Goal: Navigation & Orientation: Find specific page/section

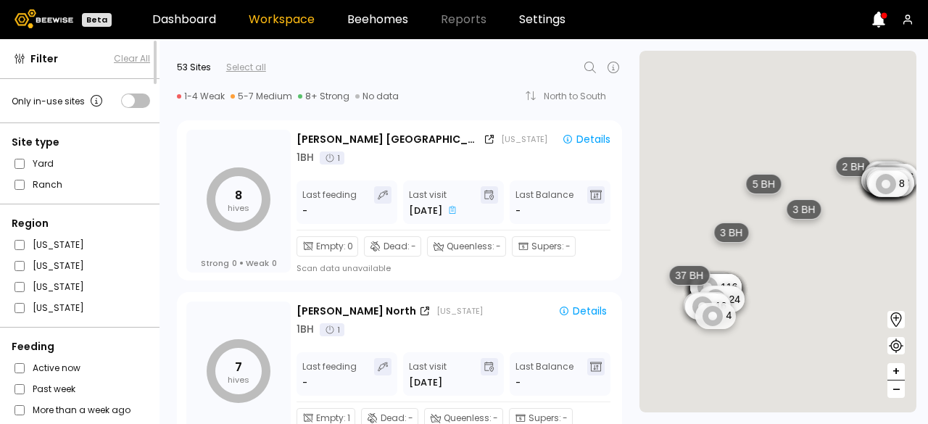
click at [144, 97] on span at bounding box center [135, 100] width 29 height 14
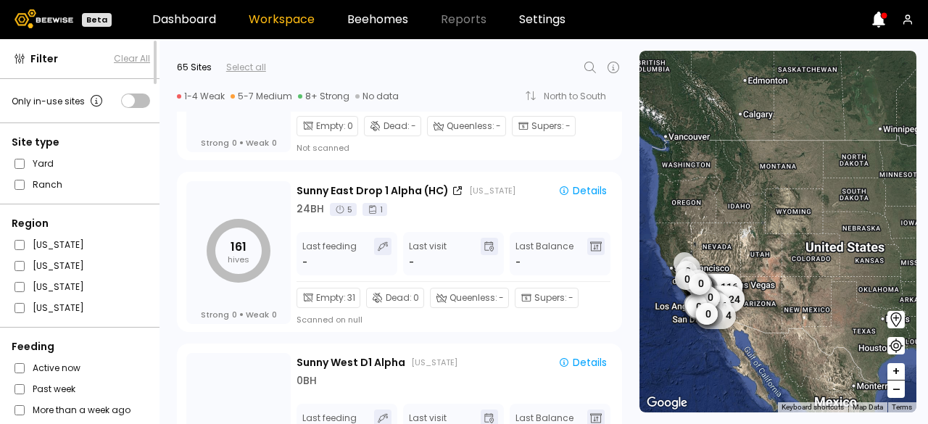
scroll to position [2526, 0]
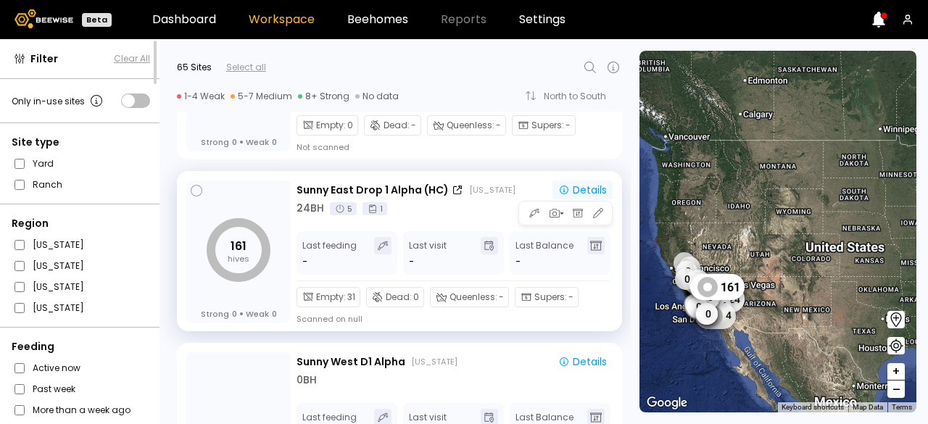
click at [564, 189] on icon "button" at bounding box center [564, 190] width 12 height 12
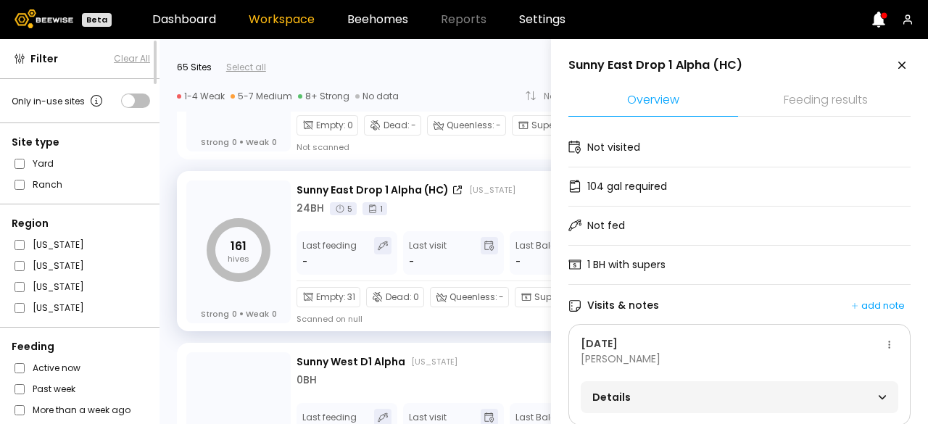
scroll to position [32, 0]
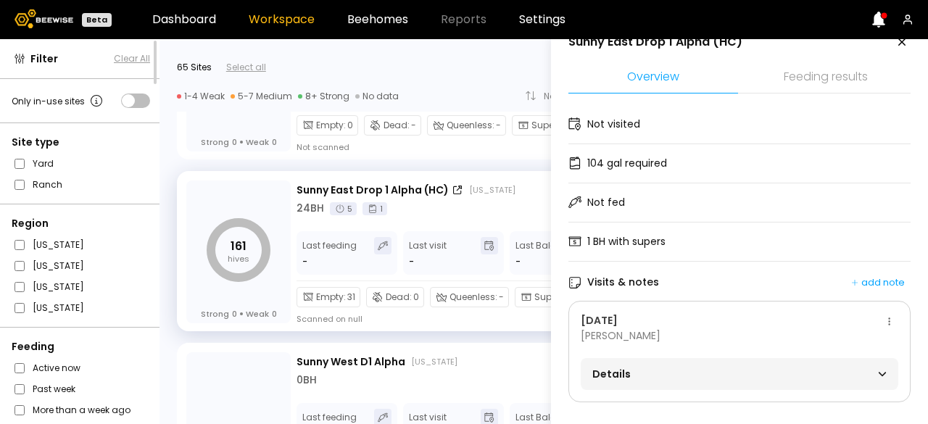
click at [755, 373] on div "Details" at bounding box center [739, 374] width 294 height 20
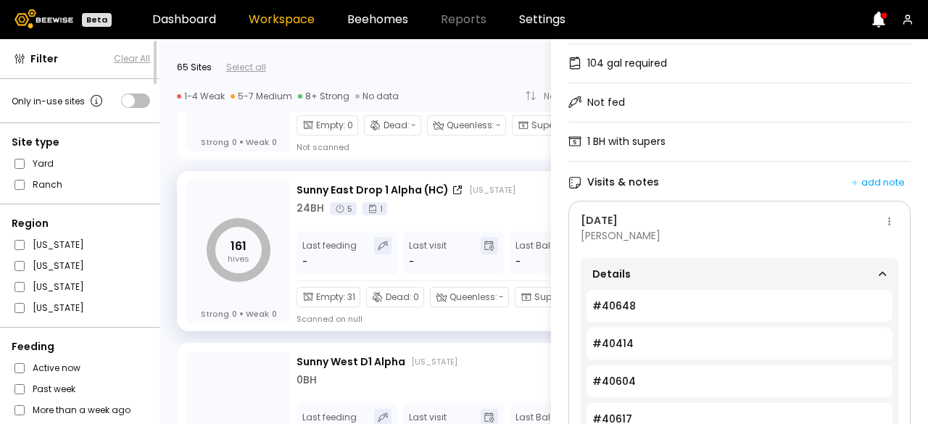
scroll to position [0, 0]
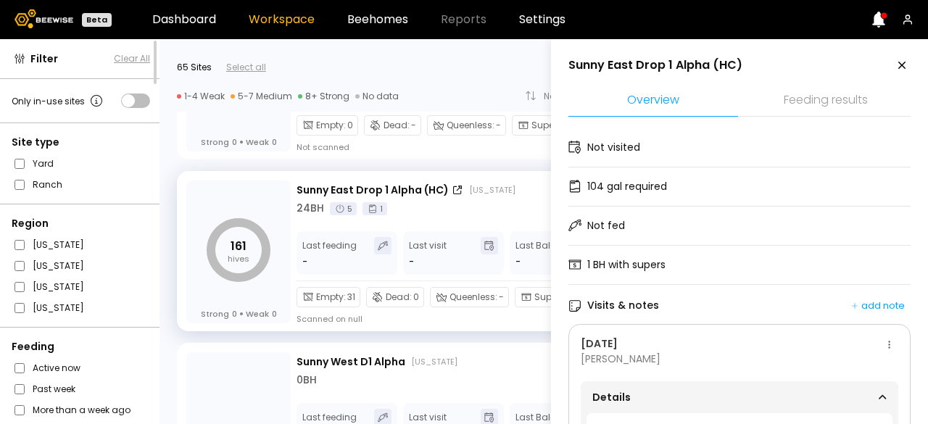
click at [893, 69] on icon at bounding box center [901, 65] width 17 height 17
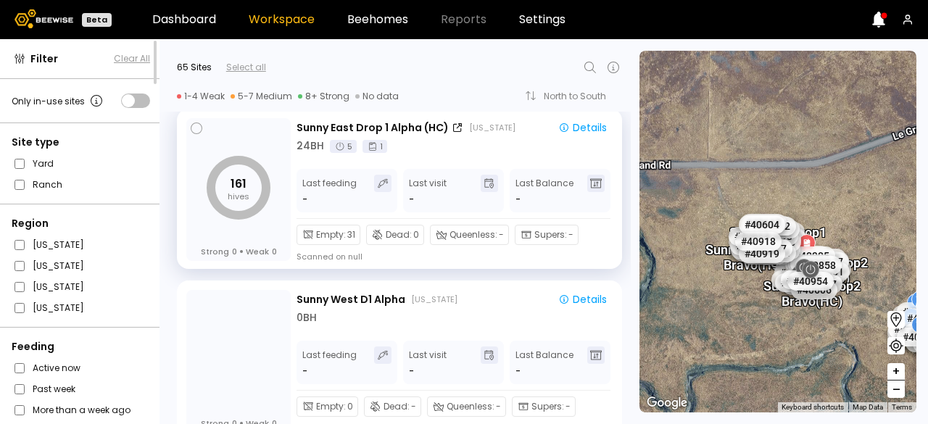
scroll to position [2589, 0]
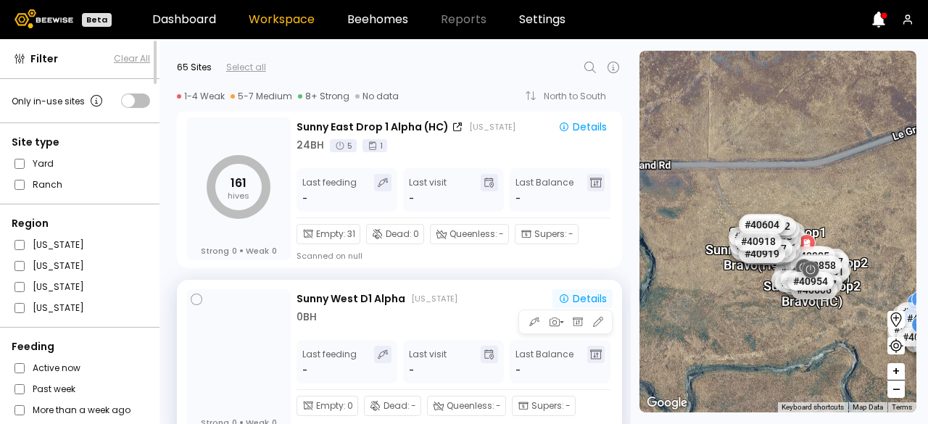
click at [580, 304] on div "Details" at bounding box center [582, 299] width 49 height 10
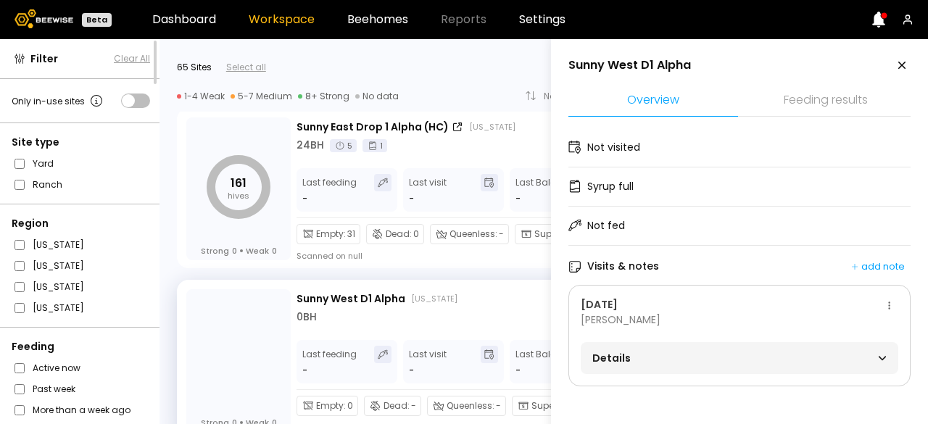
click at [640, 350] on span "Details" at bounding box center [665, 358] width 147 height 20
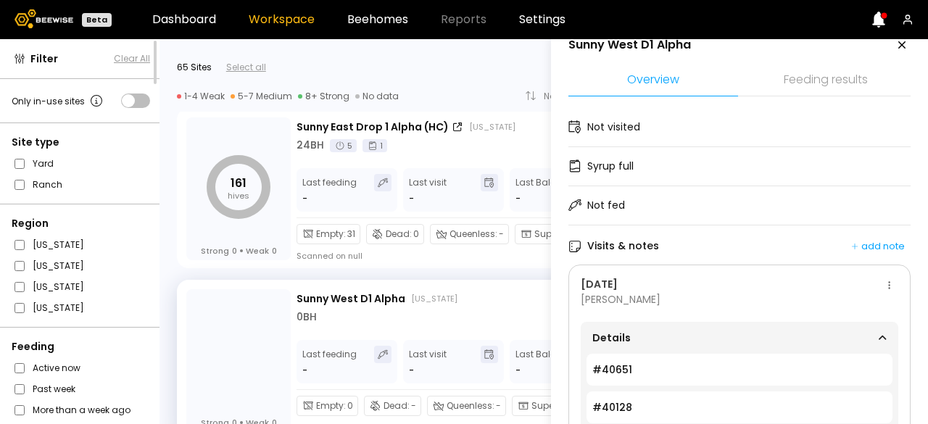
scroll to position [19, 0]
click at [905, 46] on icon at bounding box center [901, 46] width 17 height 17
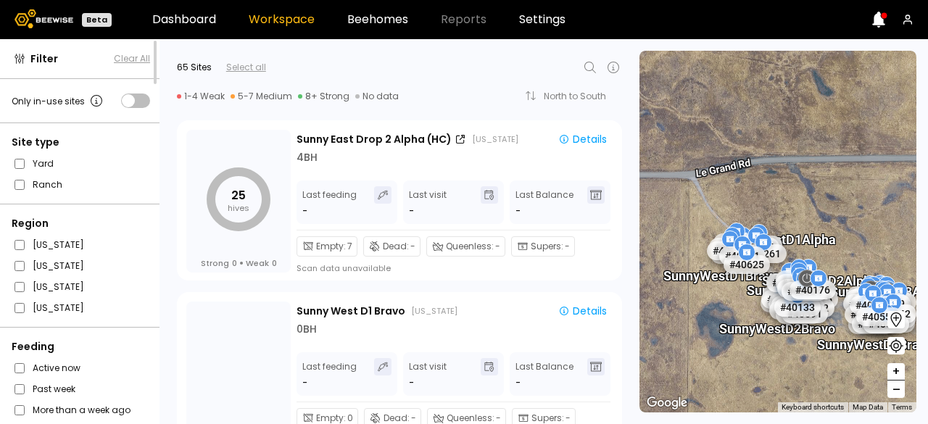
scroll to position [3093, 0]
click at [593, 312] on div "Details" at bounding box center [582, 310] width 49 height 10
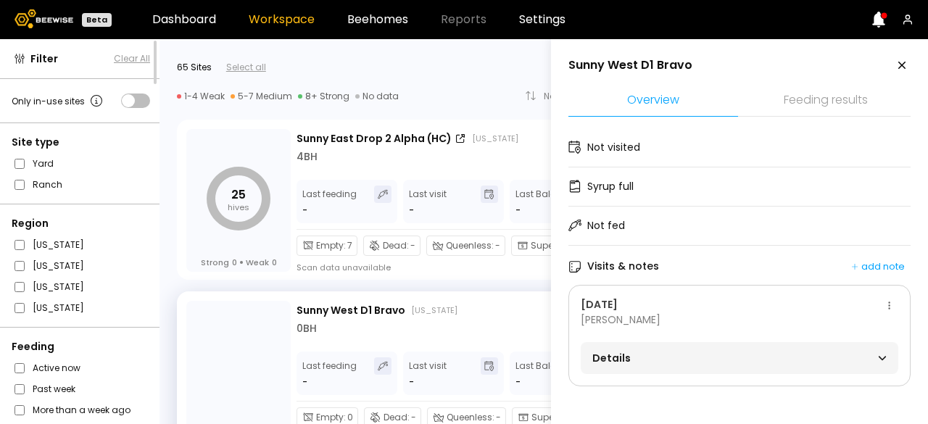
click at [719, 349] on span "Details" at bounding box center [665, 358] width 147 height 20
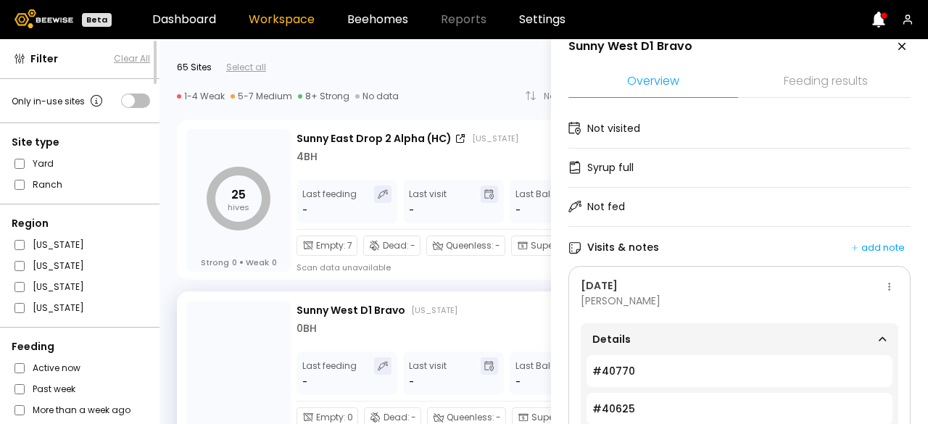
scroll to position [0, 0]
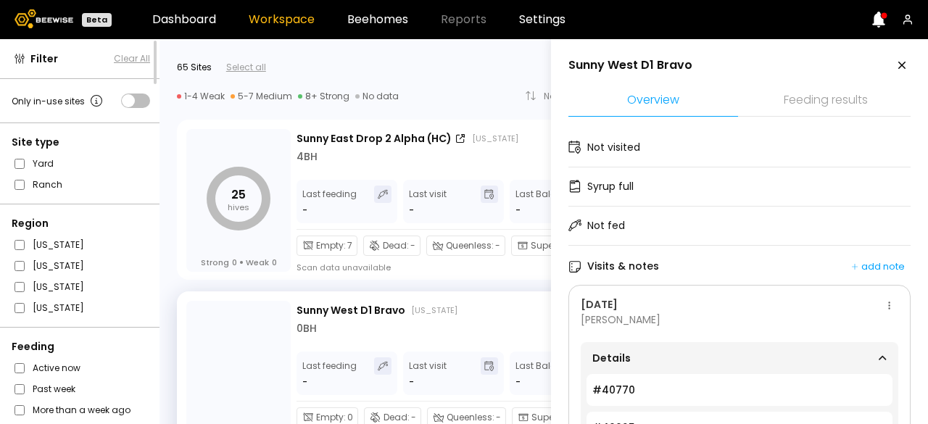
click at [899, 62] on icon at bounding box center [901, 65] width 17 height 17
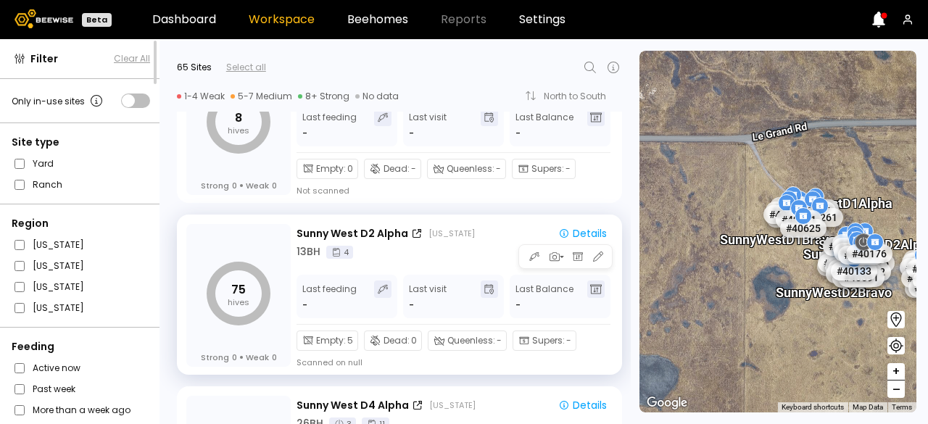
scroll to position [3517, 0]
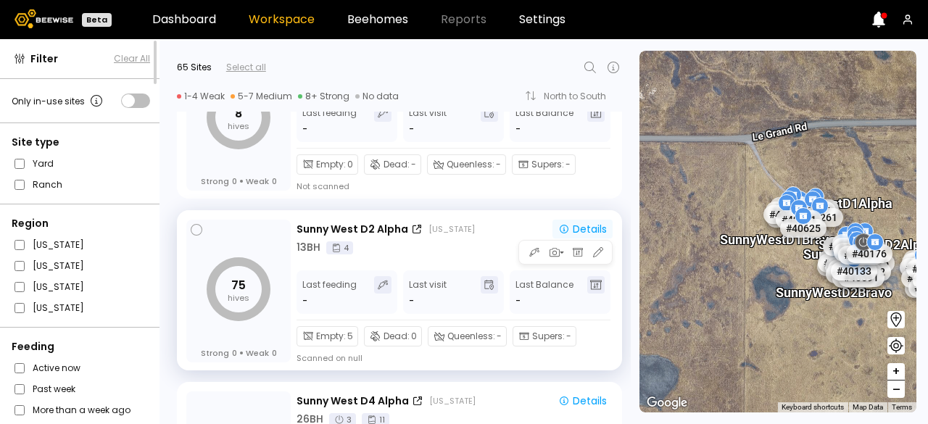
click at [592, 224] on div "Details" at bounding box center [582, 229] width 49 height 10
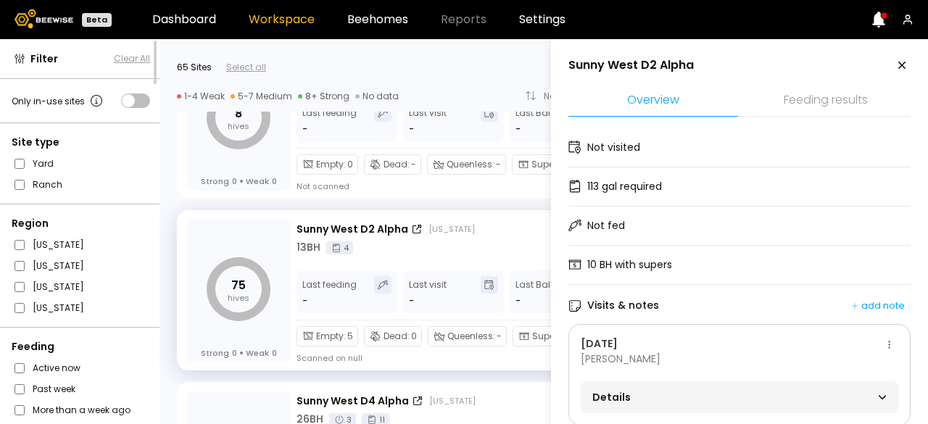
click at [755, 404] on div "Details" at bounding box center [739, 397] width 294 height 20
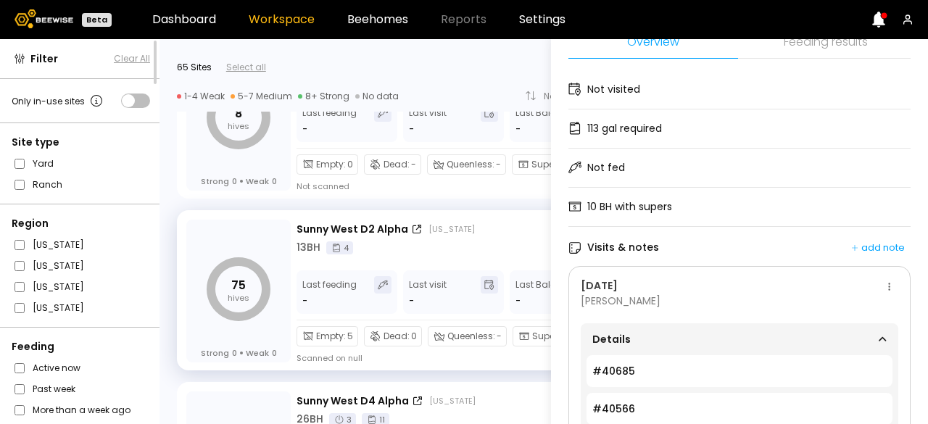
scroll to position [0, 0]
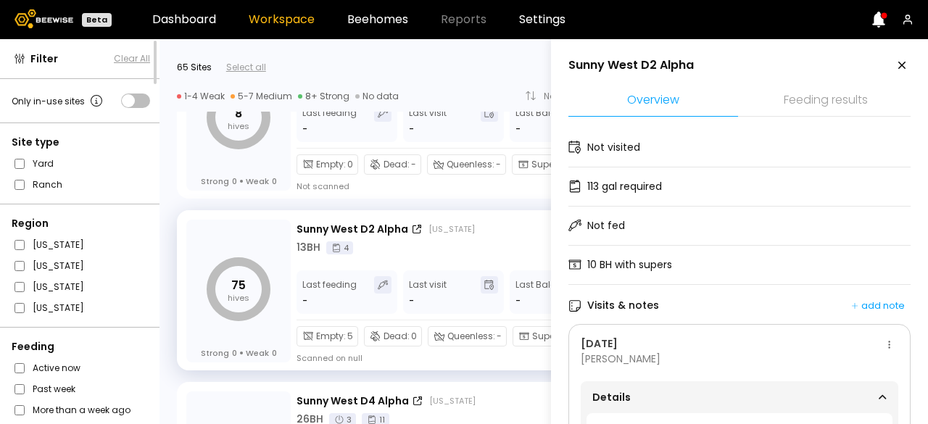
click at [900, 66] on icon at bounding box center [901, 65] width 7 height 7
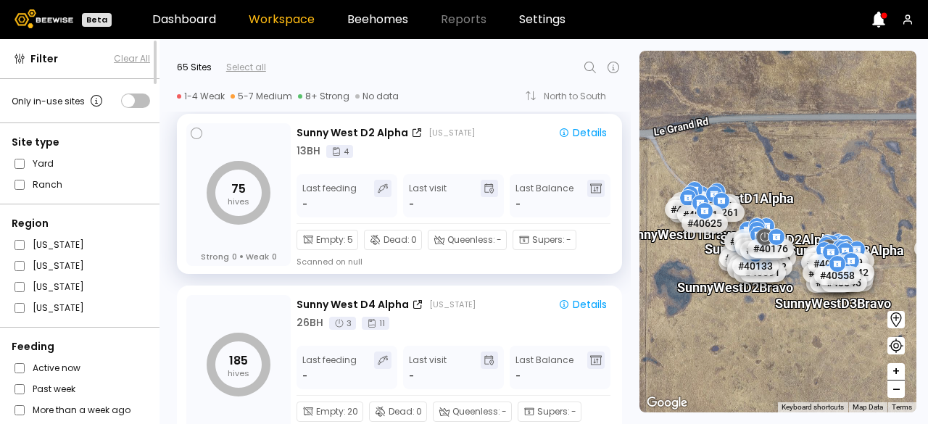
scroll to position [3649, 0]
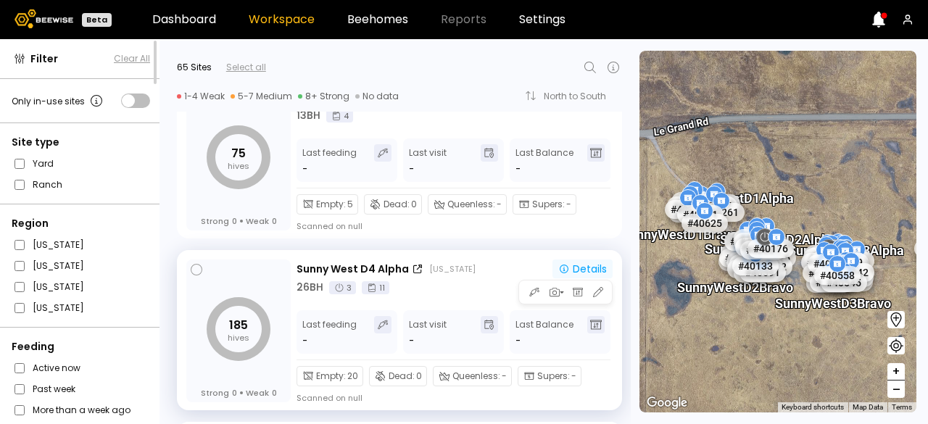
click at [560, 270] on icon "button" at bounding box center [564, 269] width 9 height 9
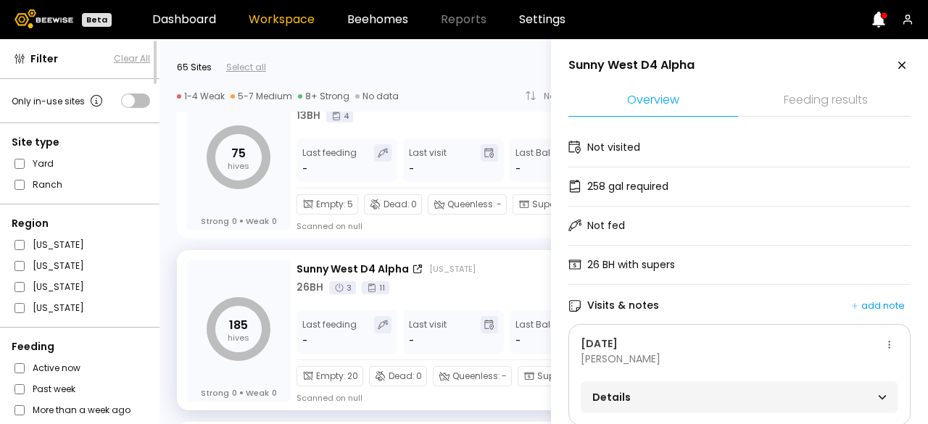
click at [684, 394] on span "Details" at bounding box center [665, 397] width 147 height 20
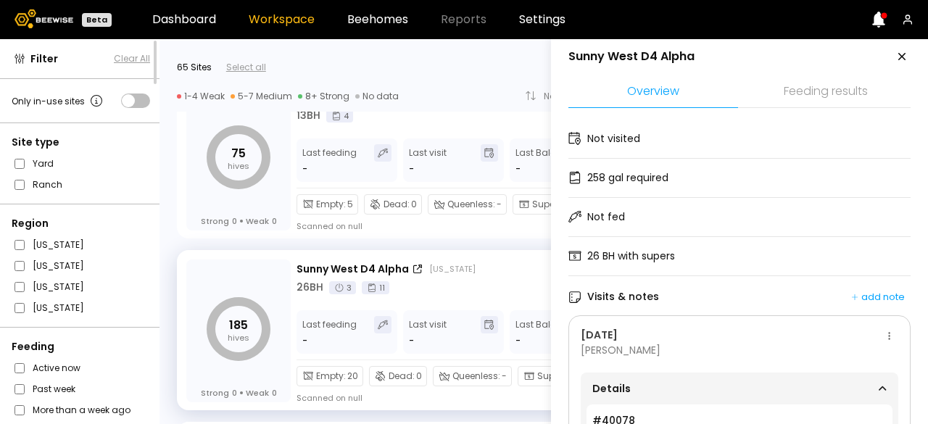
scroll to position [0, 0]
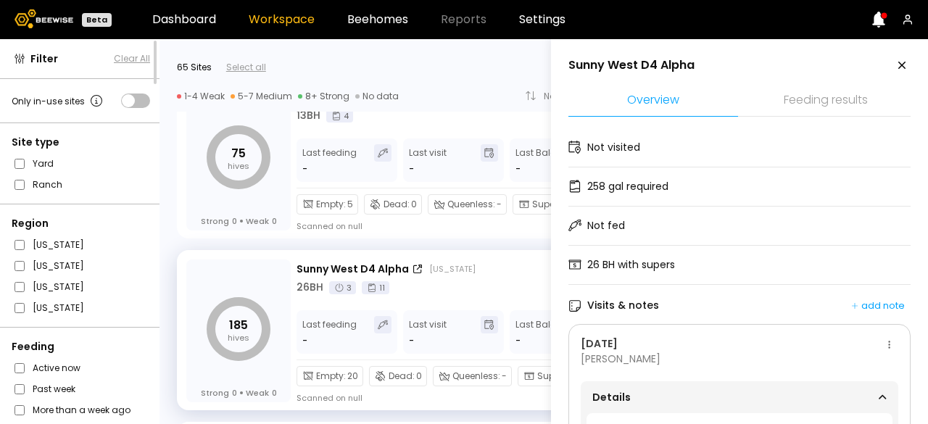
click at [899, 66] on icon at bounding box center [901, 65] width 17 height 17
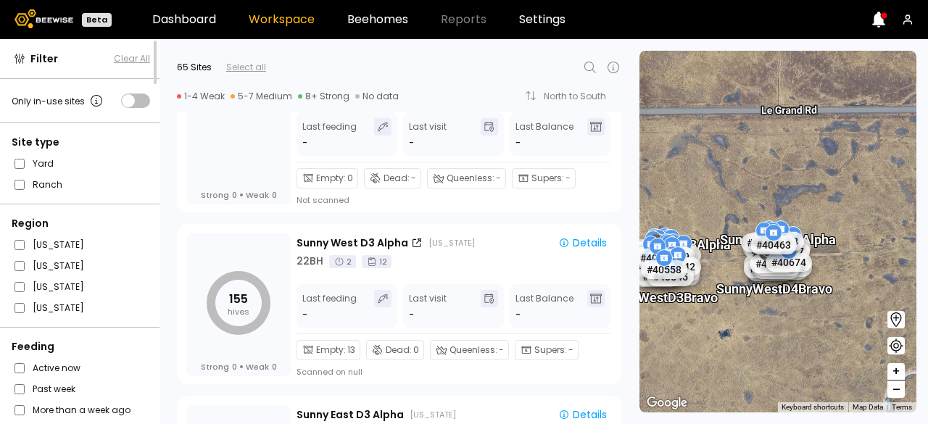
scroll to position [4020, 0]
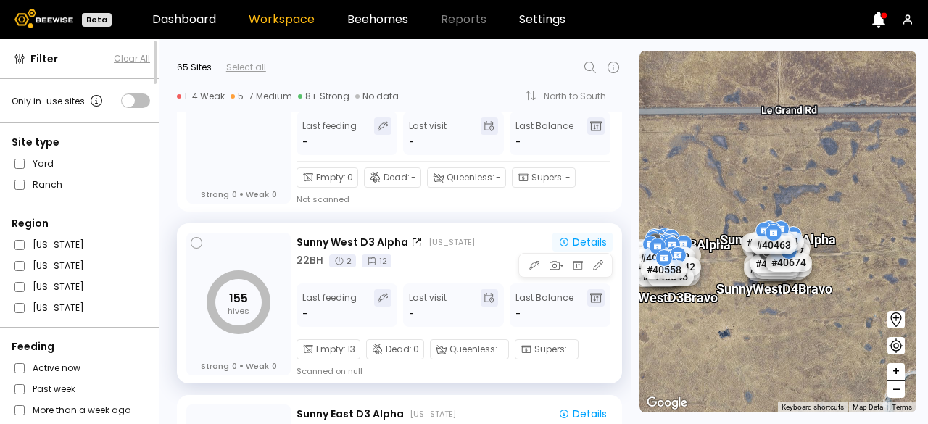
click at [560, 238] on icon "button" at bounding box center [564, 242] width 9 height 9
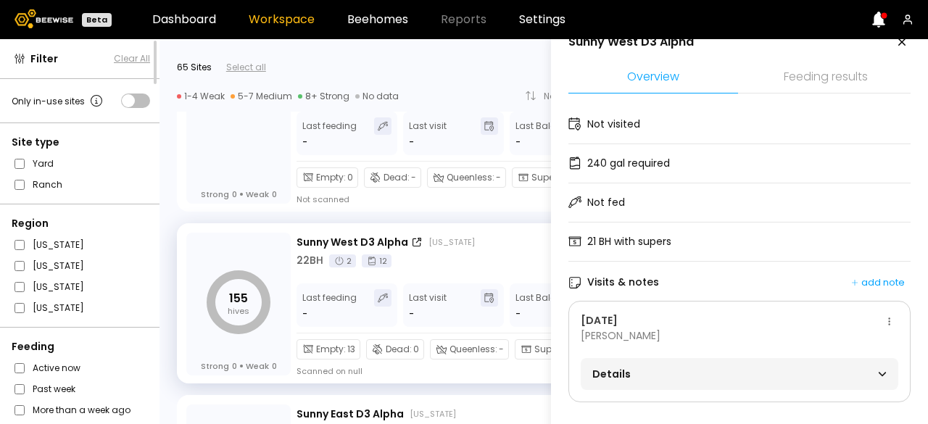
scroll to position [30, 0]
click at [701, 367] on span "Details" at bounding box center [665, 374] width 147 height 20
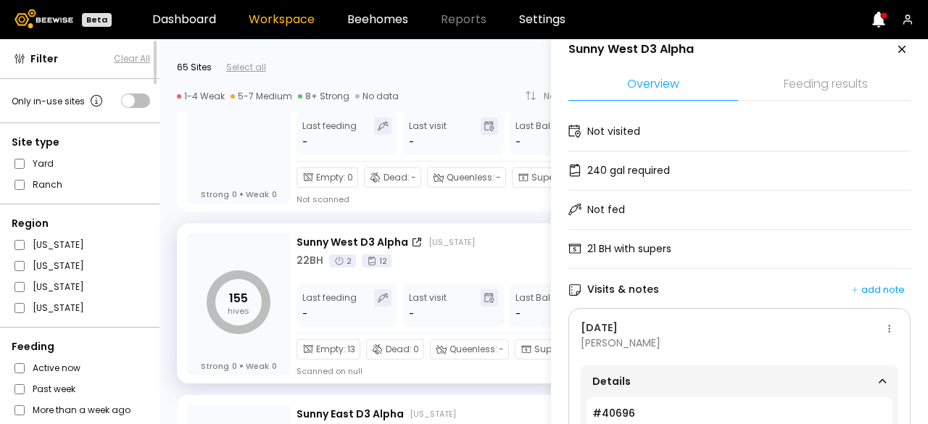
scroll to position [0, 0]
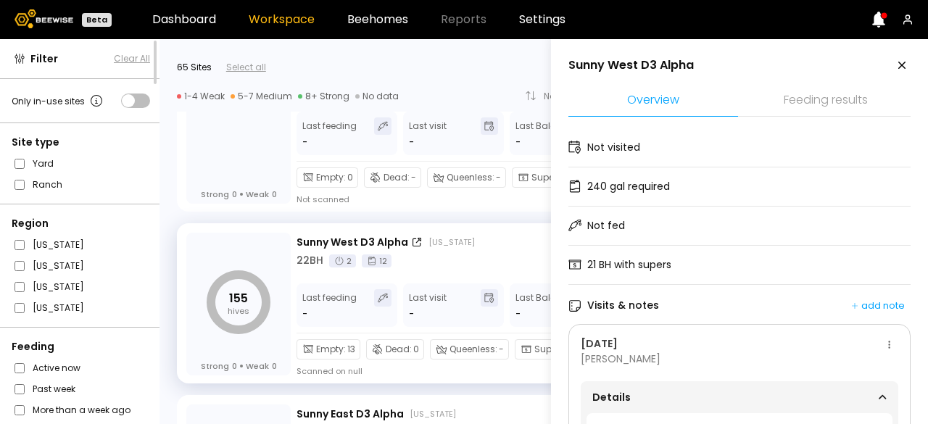
click at [897, 68] on icon at bounding box center [901, 65] width 17 height 17
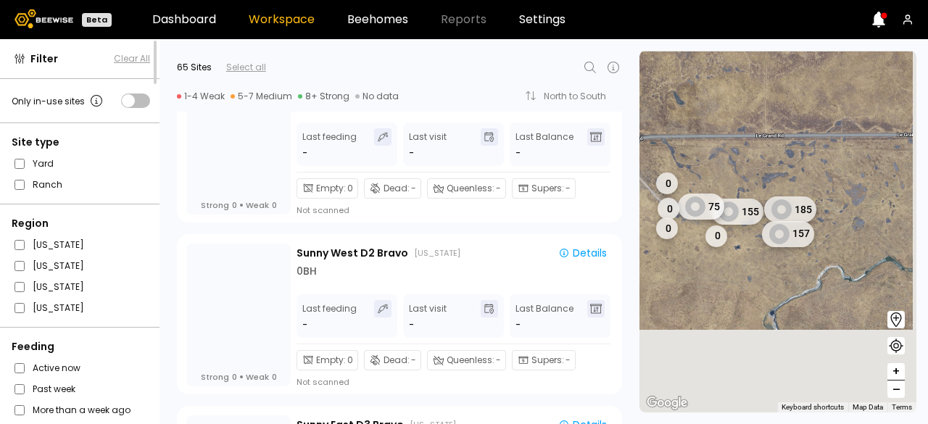
scroll to position [4353, 0]
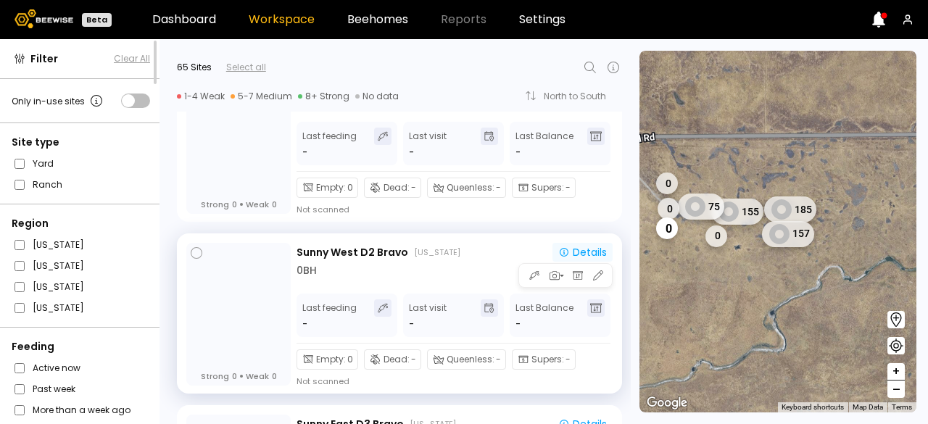
click at [584, 251] on div "Details" at bounding box center [582, 252] width 49 height 10
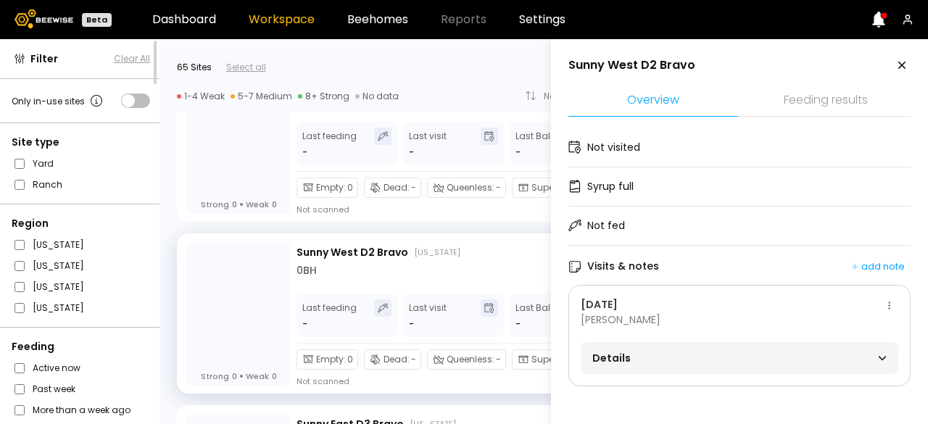
click at [678, 351] on span "Details" at bounding box center [665, 358] width 147 height 20
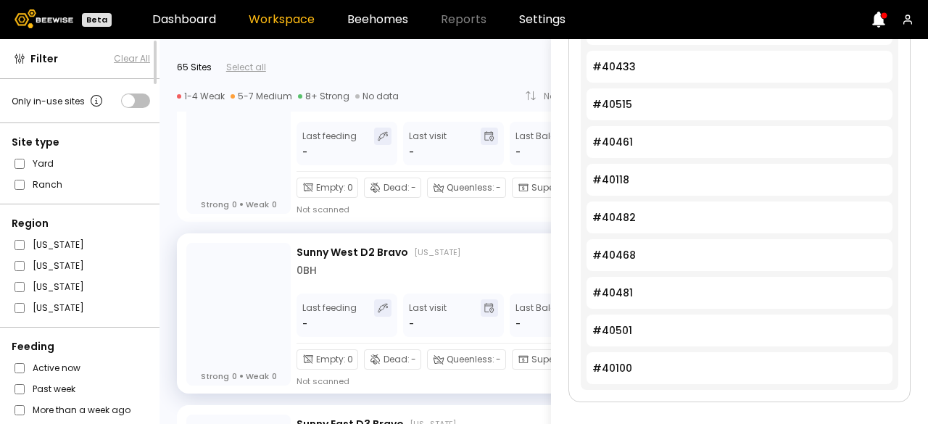
scroll to position [0, 0]
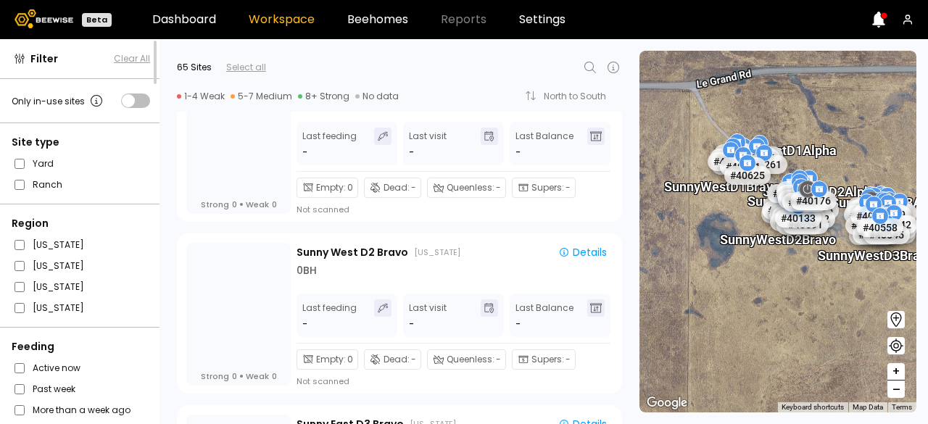
click at [489, 227] on div "Strong 0 Weak 0 Sunny West D2 Bravo [US_STATE] Details 0 BH Last feeding - Last…" at bounding box center [394, 311] width 471 height 172
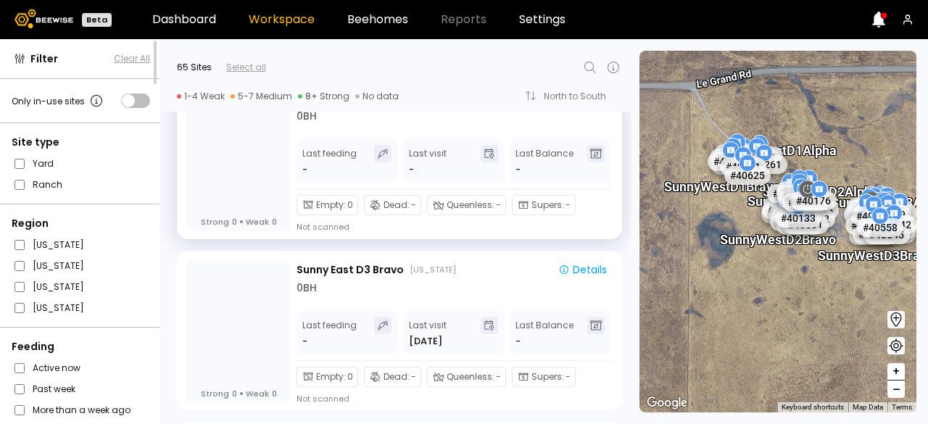
scroll to position [4548, 0]
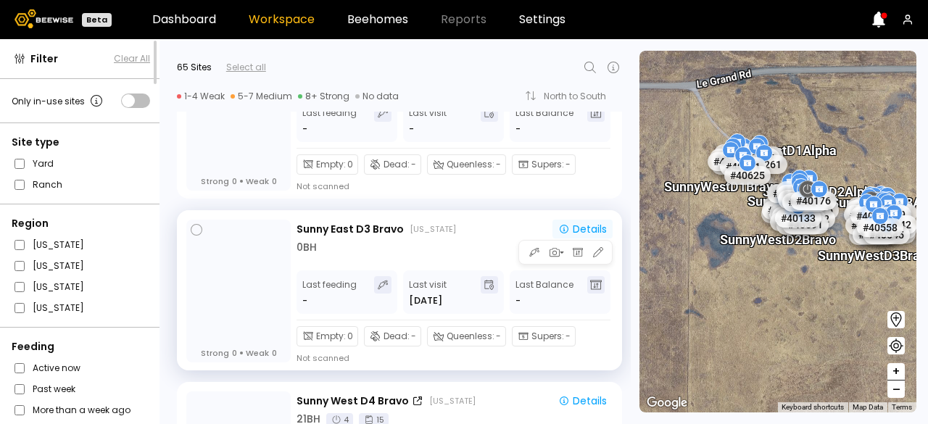
click at [562, 224] on icon "button" at bounding box center [564, 229] width 12 height 12
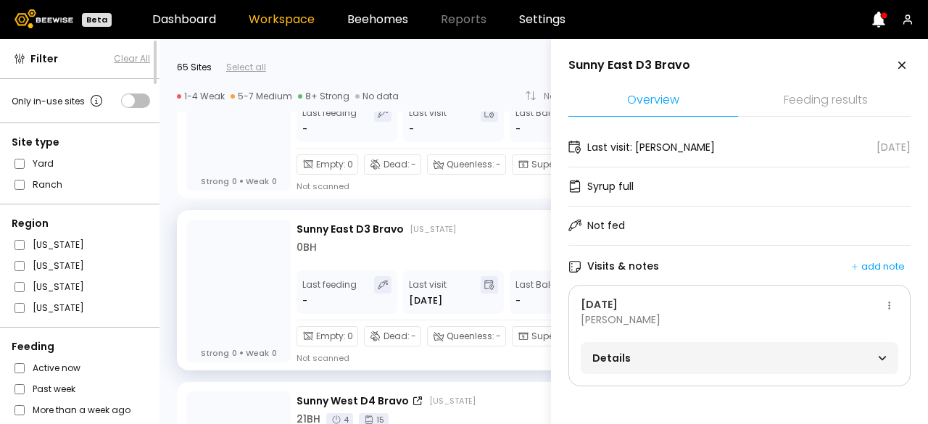
click at [719, 352] on span "Details" at bounding box center [665, 358] width 147 height 20
click at [496, 204] on div "Strong 0 Weak 0 Sunny East D3 Bravo [US_STATE] Details 0 BH Last feeding - Last…" at bounding box center [394, 287] width 471 height 172
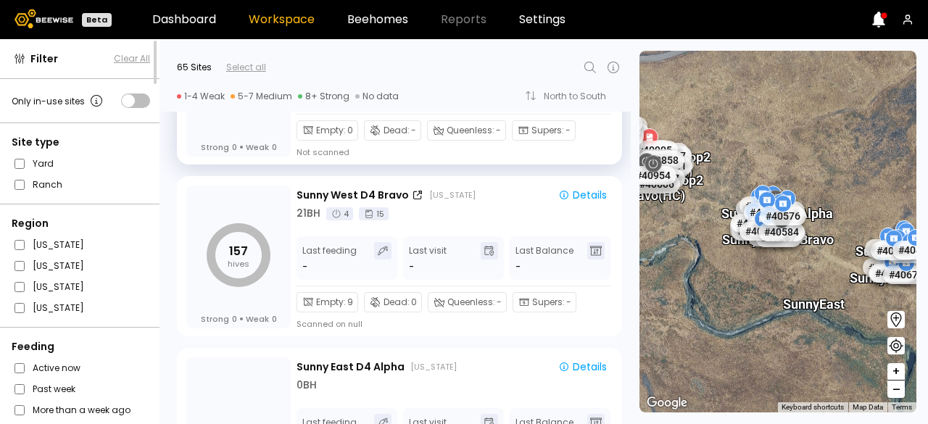
scroll to position [4755, 0]
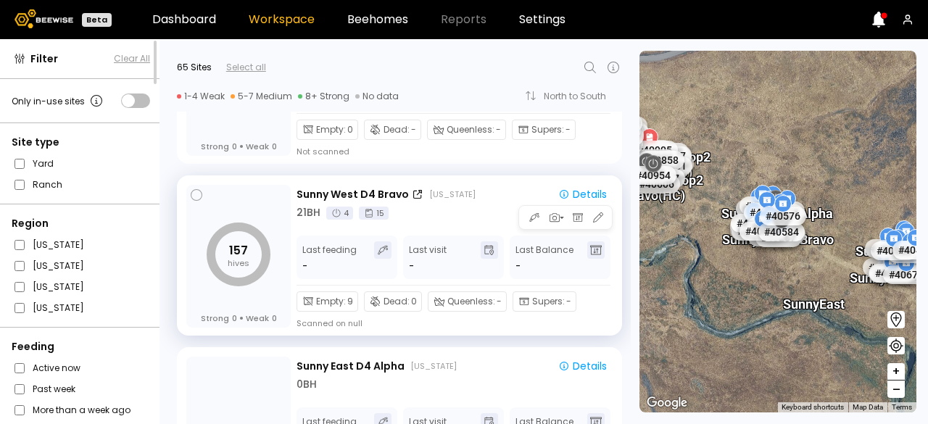
drag, startPoint x: 462, startPoint y: 278, endPoint x: 408, endPoint y: 223, distance: 76.9
click at [408, 223] on div "Sunny West D4 Bravo [US_STATE] Details 21 BH 4 15 Last feeding - Last visit - L…" at bounding box center [454, 257] width 316 height 144
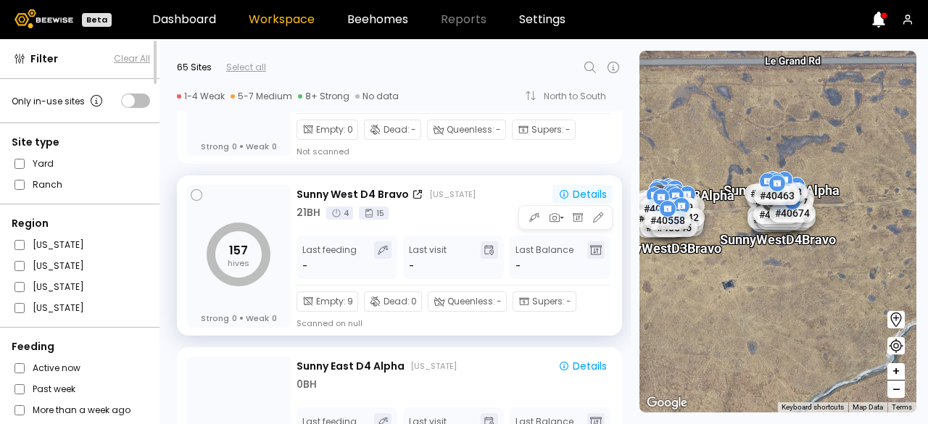
click at [584, 189] on div "Details" at bounding box center [582, 194] width 49 height 10
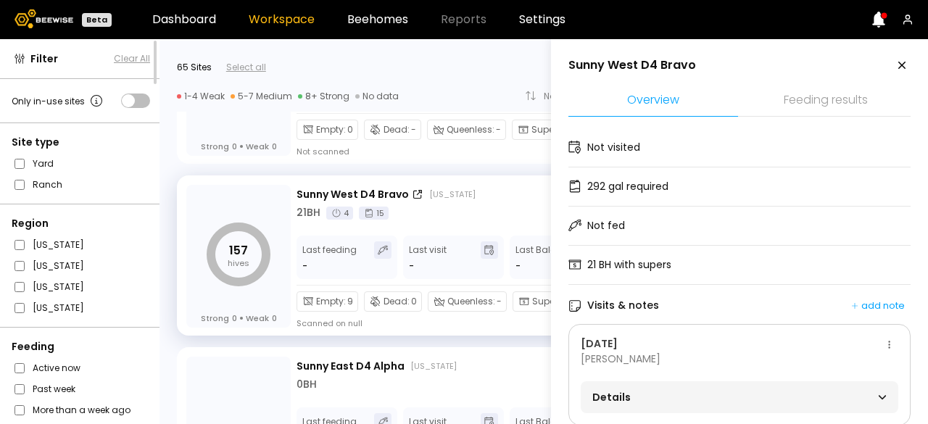
click at [633, 396] on span "Details" at bounding box center [665, 397] width 147 height 20
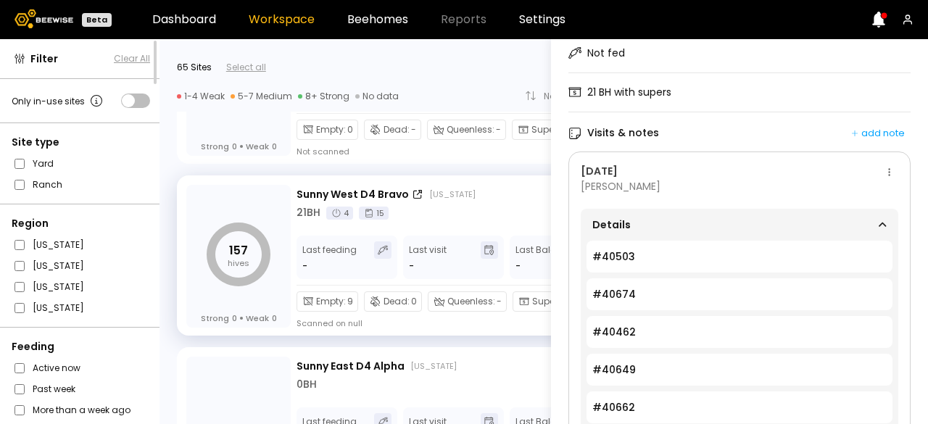
scroll to position [0, 0]
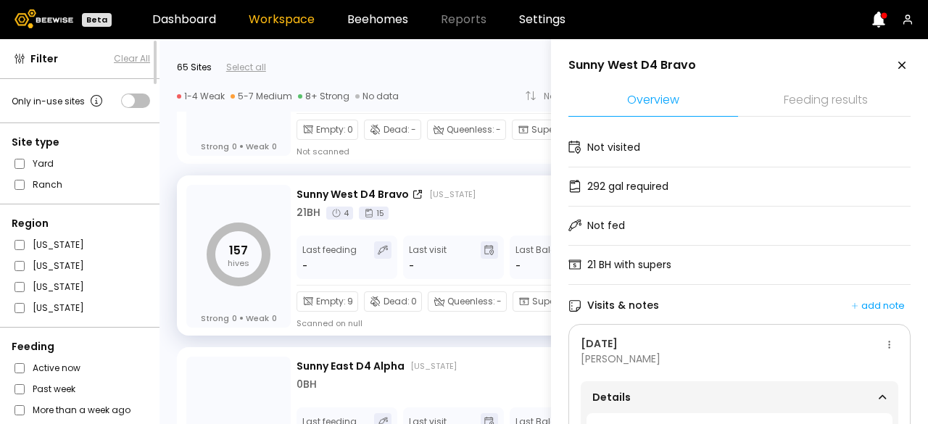
click at [901, 65] on icon at bounding box center [901, 65] width 17 height 17
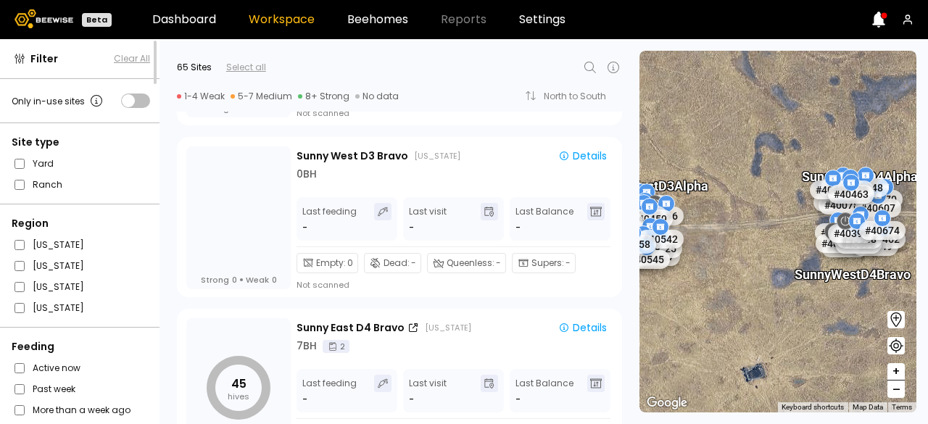
scroll to position [5137, 0]
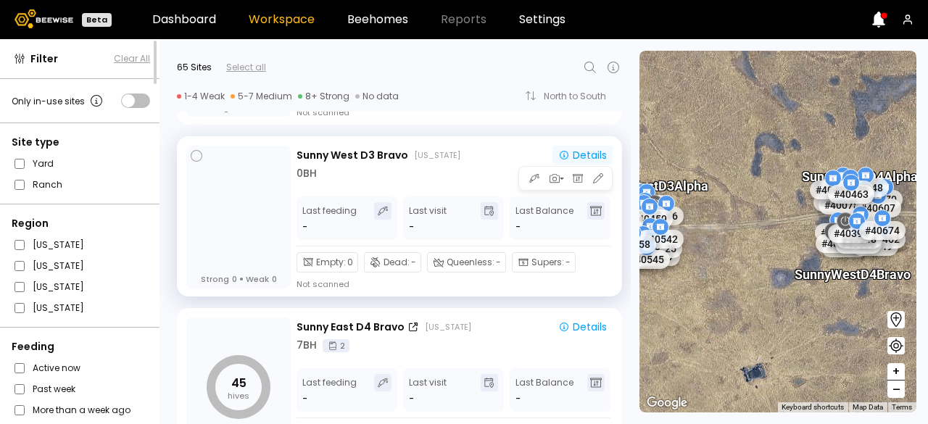
click at [572, 156] on div "Details" at bounding box center [582, 155] width 49 height 10
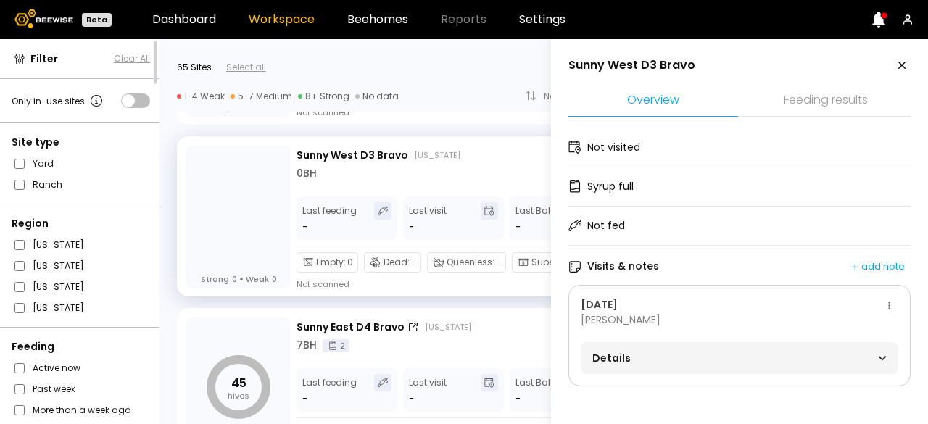
click at [615, 351] on span "Details" at bounding box center [665, 358] width 147 height 20
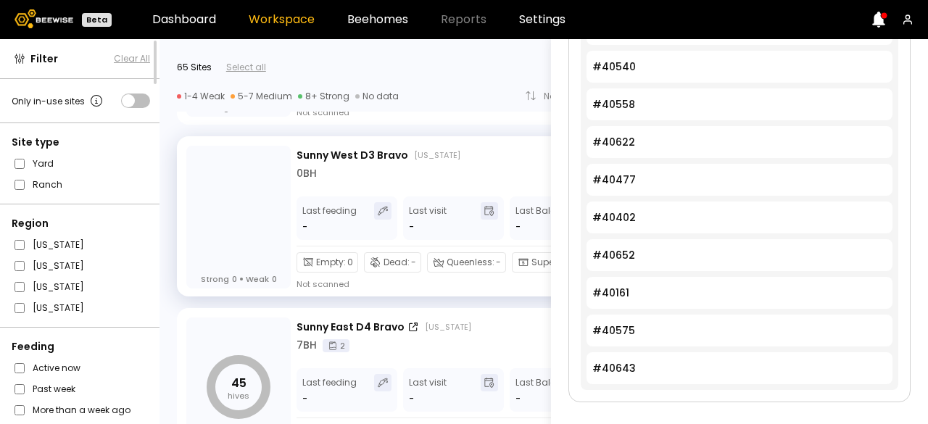
scroll to position [0, 0]
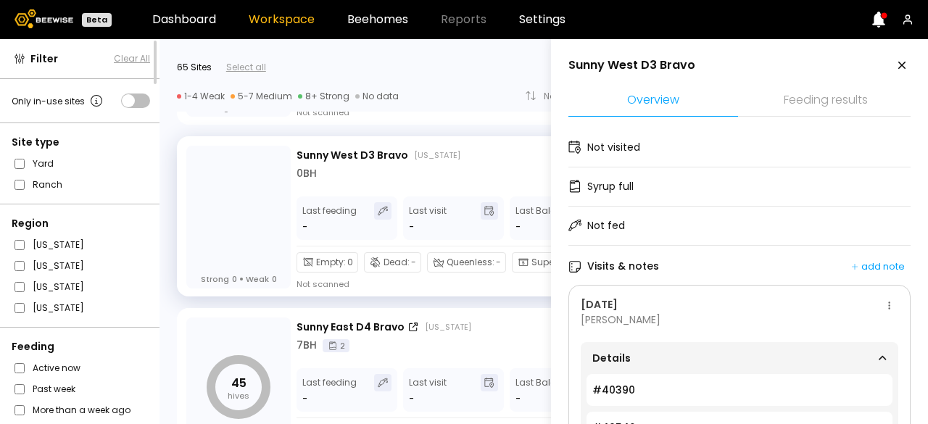
click at [900, 70] on icon at bounding box center [901, 65] width 17 height 17
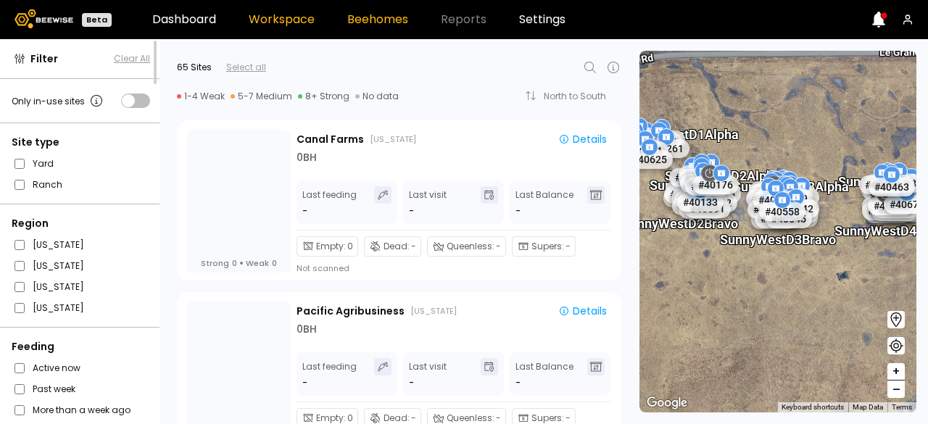
click at [360, 22] on link "Beehomes" at bounding box center [377, 20] width 61 height 12
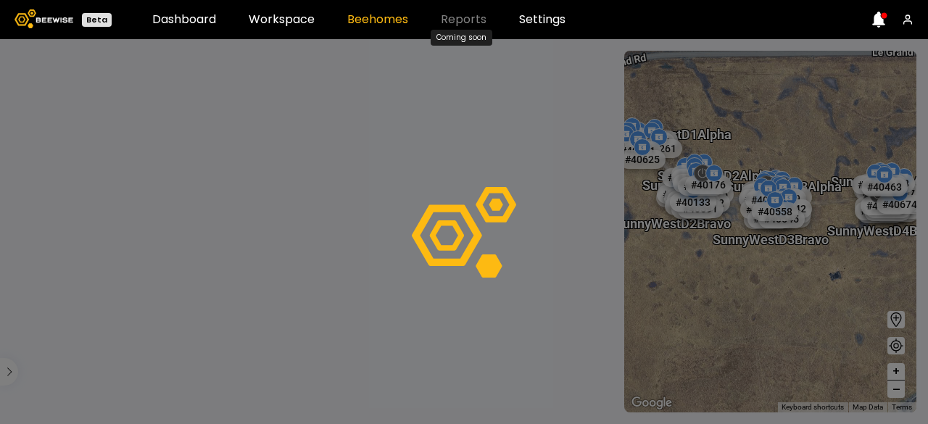
click at [466, 25] on span "Reports" at bounding box center [464, 20] width 46 height 12
click at [551, 22] on link "Settings" at bounding box center [542, 20] width 46 height 12
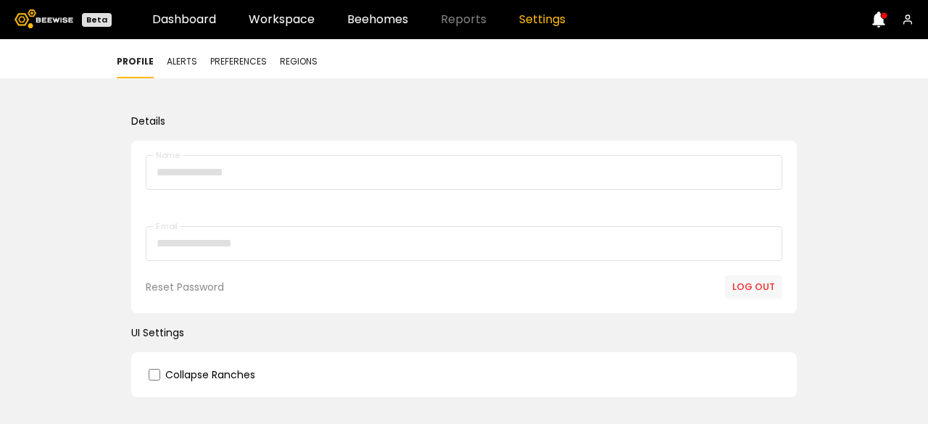
click at [188, 65] on span "Alerts" at bounding box center [182, 61] width 30 height 13
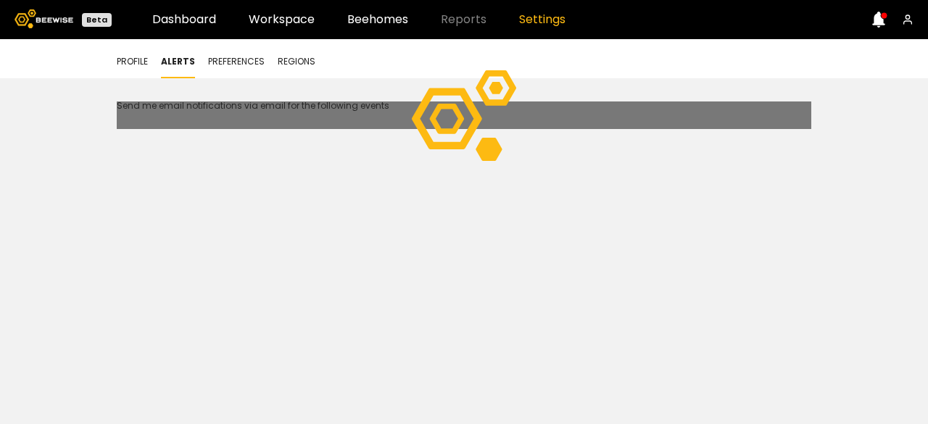
click at [258, 65] on span "Preferences" at bounding box center [236, 61] width 57 height 13
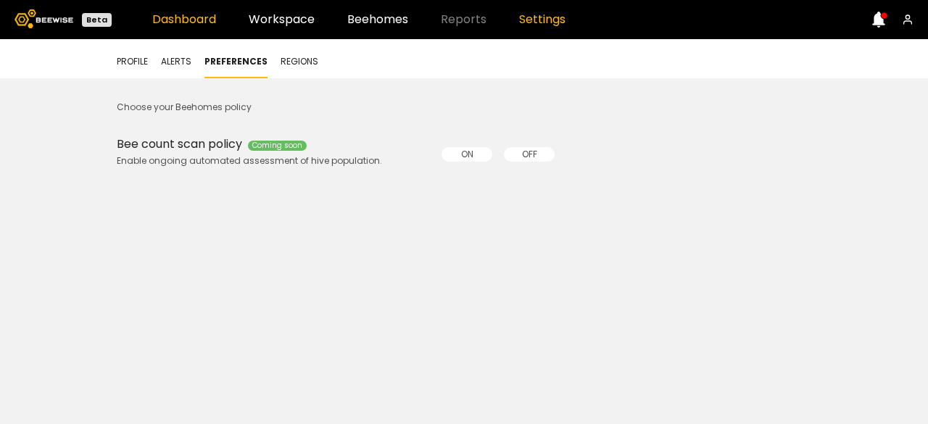
click at [199, 25] on link "Dashboard" at bounding box center [184, 20] width 64 height 12
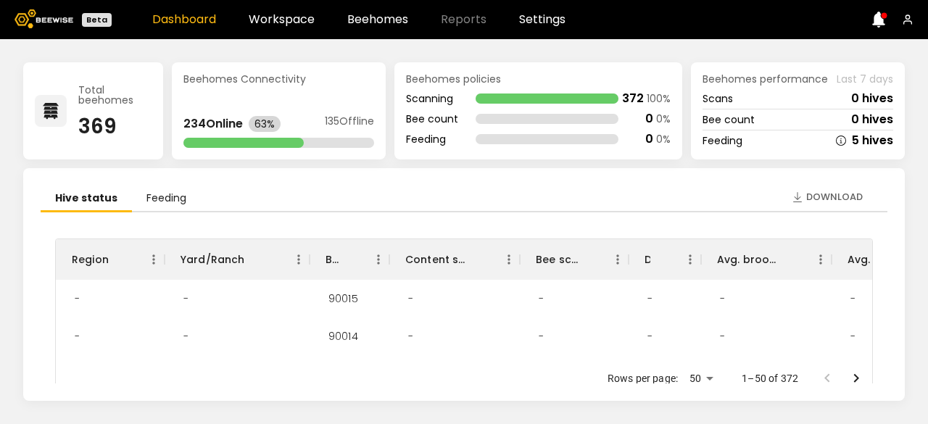
scroll to position [21, 0]
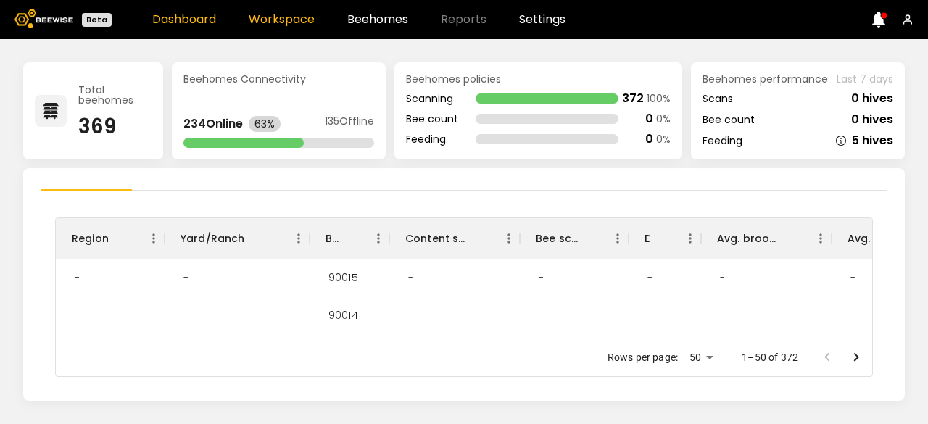
click at [264, 25] on link "Workspace" at bounding box center [282, 20] width 66 height 12
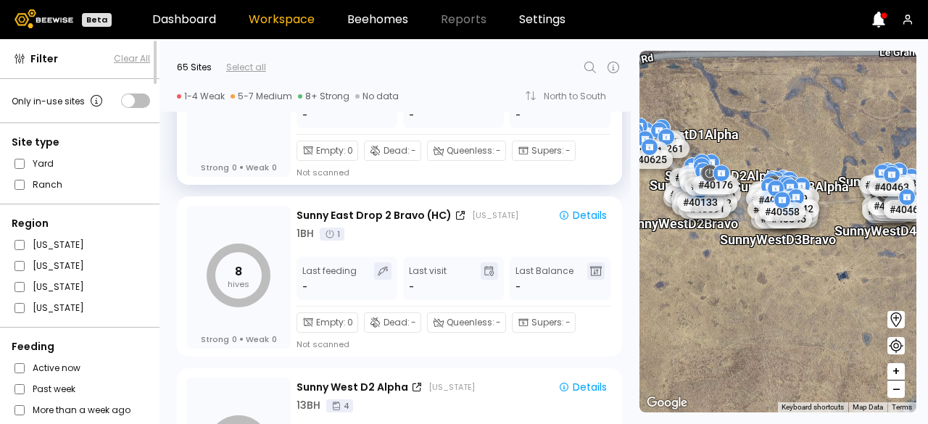
scroll to position [3513, 0]
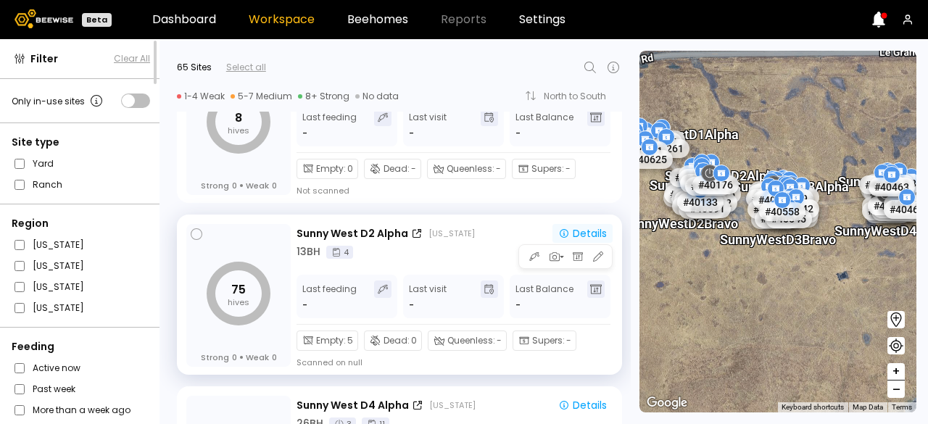
click at [580, 229] on div "Details" at bounding box center [582, 233] width 49 height 10
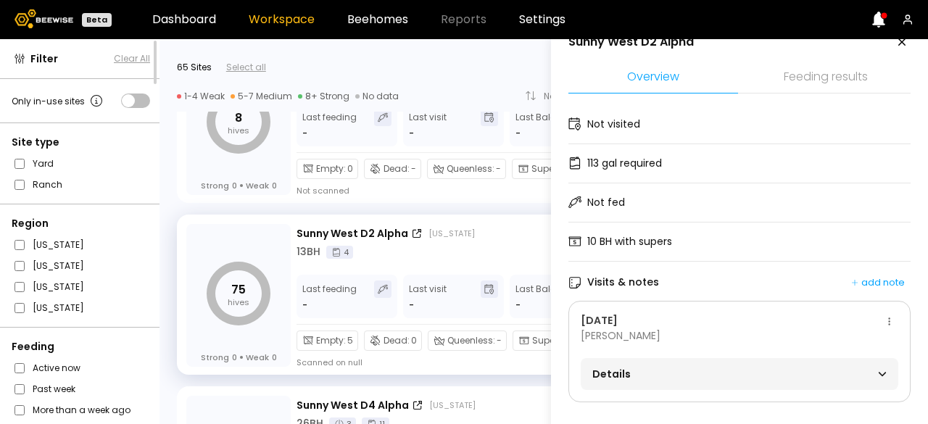
scroll to position [0, 0]
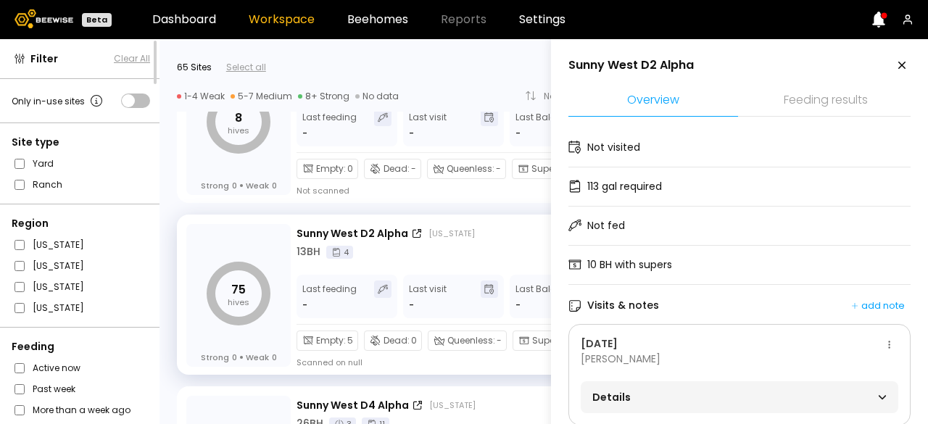
click at [889, 75] on section "Sunny West D2 Alpha Overview Feeding results Not visited 113 gal required Not f…" at bounding box center [739, 263] width 342 height 412
click at [905, 65] on icon at bounding box center [901, 65] width 17 height 17
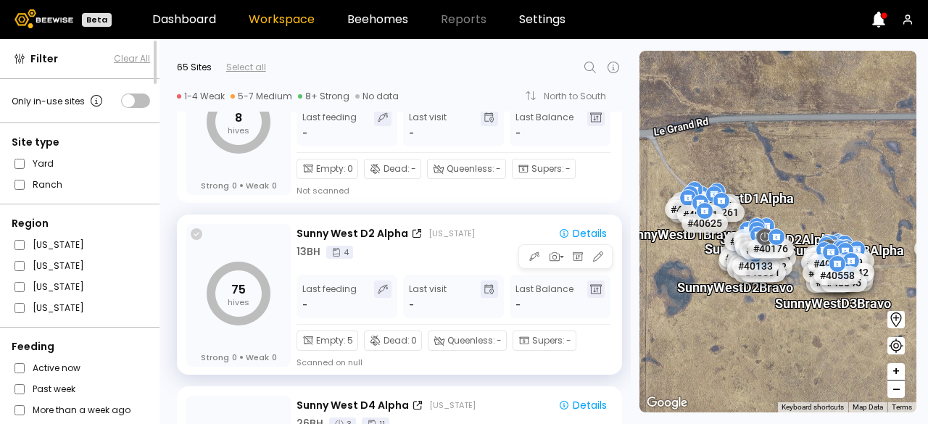
click at [194, 239] on span at bounding box center [197, 234] width 12 height 12
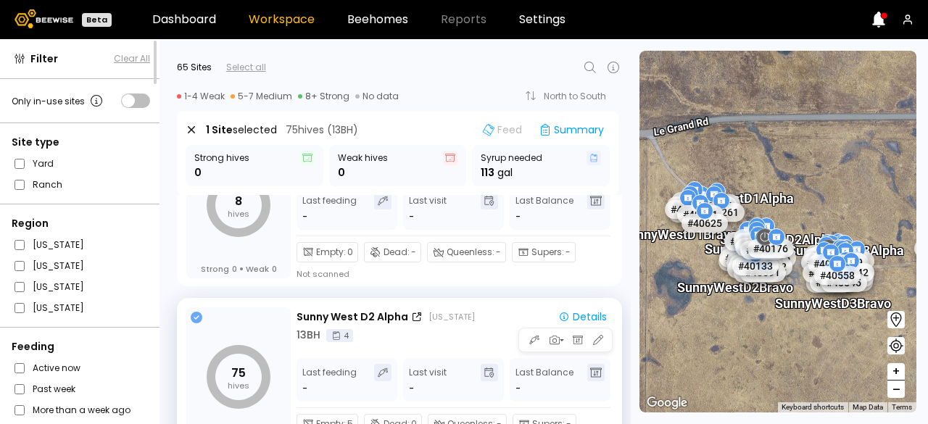
click at [204, 318] on div "75 hives Strong 0 Weak 0" at bounding box center [238, 378] width 104 height 143
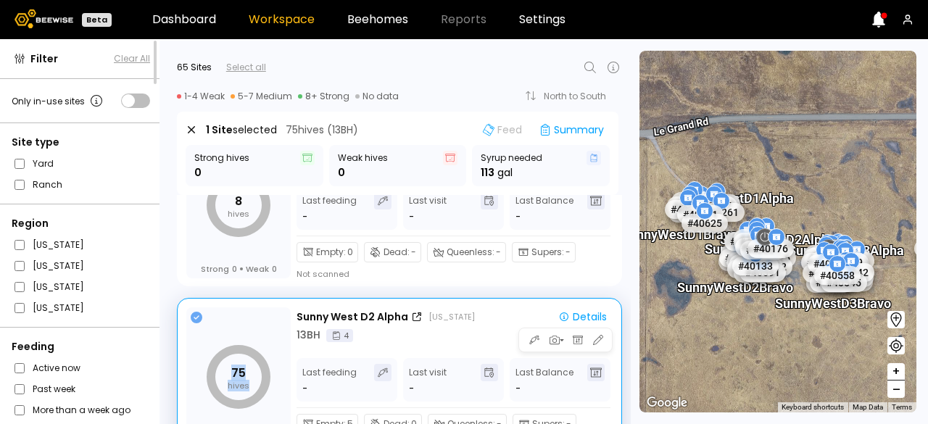
click at [204, 318] on div "75 hives Strong 0 Weak 0" at bounding box center [238, 378] width 104 height 143
click at [196, 322] on icon at bounding box center [197, 318] width 12 height 12
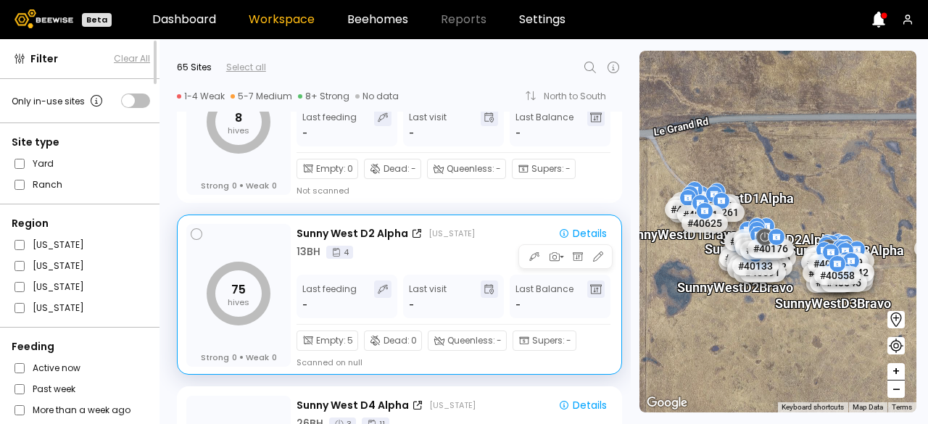
click at [240, 312] on icon "75 hives" at bounding box center [239, 294] width 64 height 64
click at [241, 294] on tspan "75" at bounding box center [238, 289] width 14 height 17
click at [272, 352] on span "0" at bounding box center [274, 357] width 5 height 10
click at [320, 336] on span "Empty :" at bounding box center [331, 340] width 30 height 13
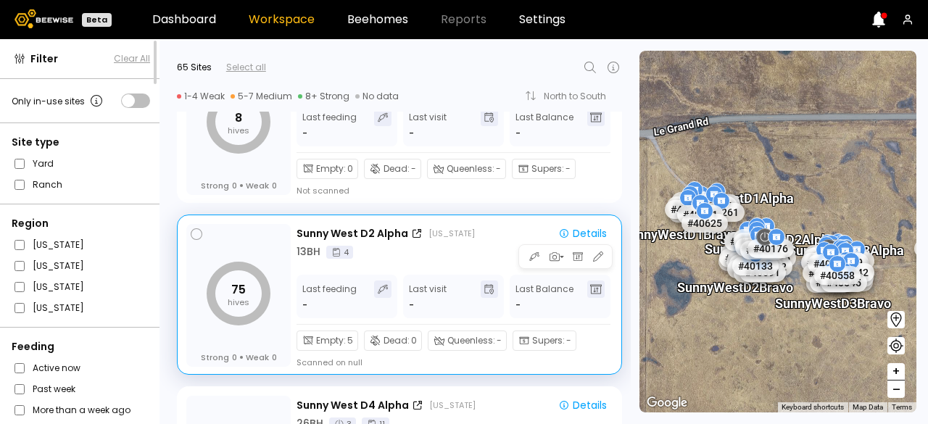
click at [522, 339] on icon at bounding box center [524, 340] width 11 height 9
click at [487, 346] on div "Queenless : -" at bounding box center [467, 341] width 79 height 20
click at [406, 233] on div "Sunny West D2 Alpha" at bounding box center [359, 233] width 126 height 15
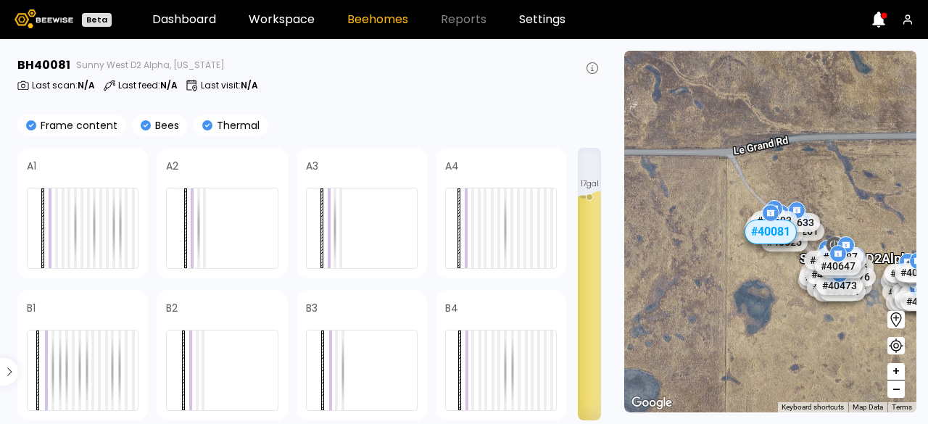
click at [584, 65] on button at bounding box center [591, 67] width 17 height 17
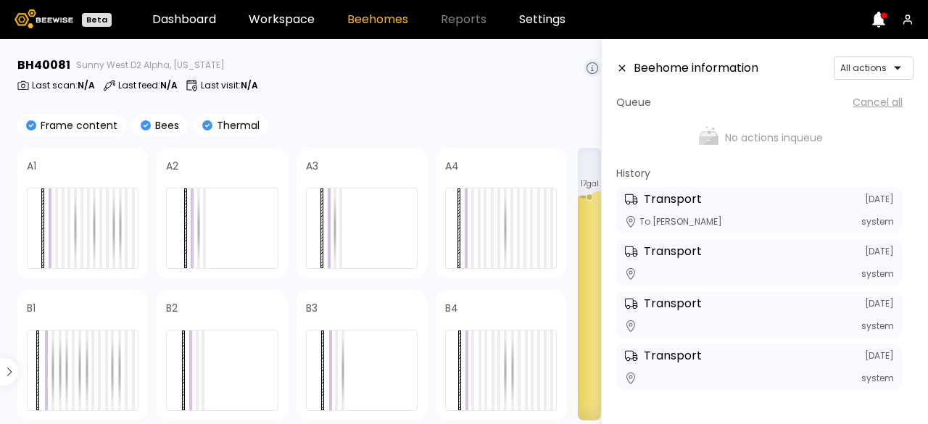
click at [620, 65] on icon at bounding box center [622, 68] width 12 height 10
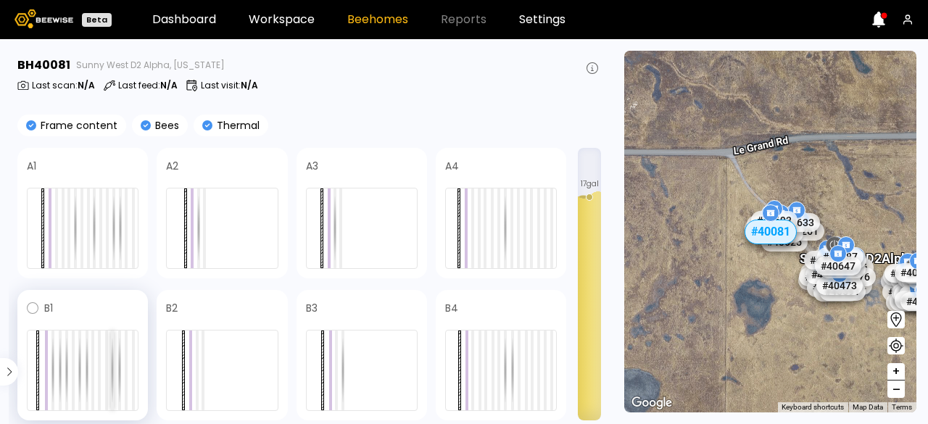
click at [112, 359] on div at bounding box center [112, 371] width 3 height 80
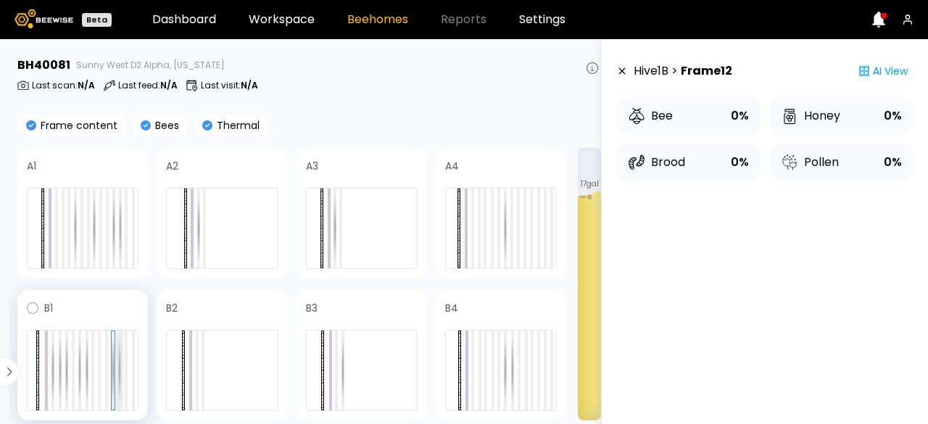
click at [118, 367] on div at bounding box center [119, 371] width 3 height 80
click at [128, 373] on div at bounding box center [126, 371] width 3 height 80
click at [59, 381] on div at bounding box center [60, 371] width 3 height 80
click at [81, 382] on div at bounding box center [79, 371] width 3 height 80
click at [117, 385] on div at bounding box center [83, 370] width 112 height 81
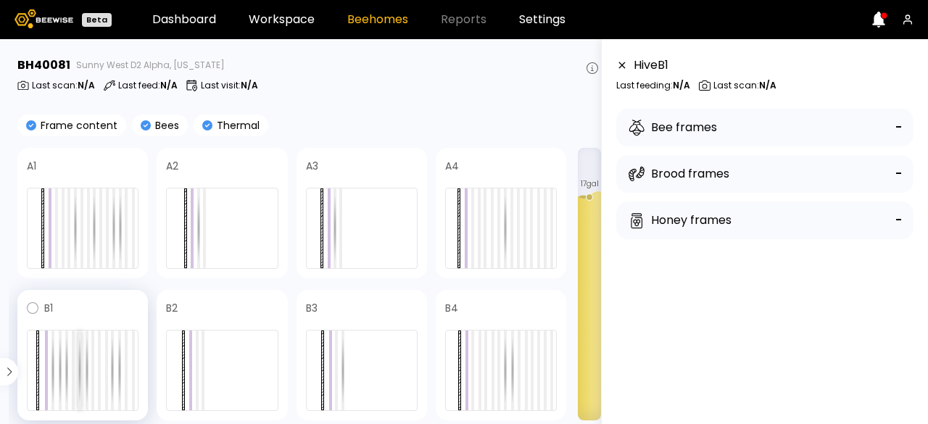
click at [78, 387] on div at bounding box center [79, 371] width 3 height 80
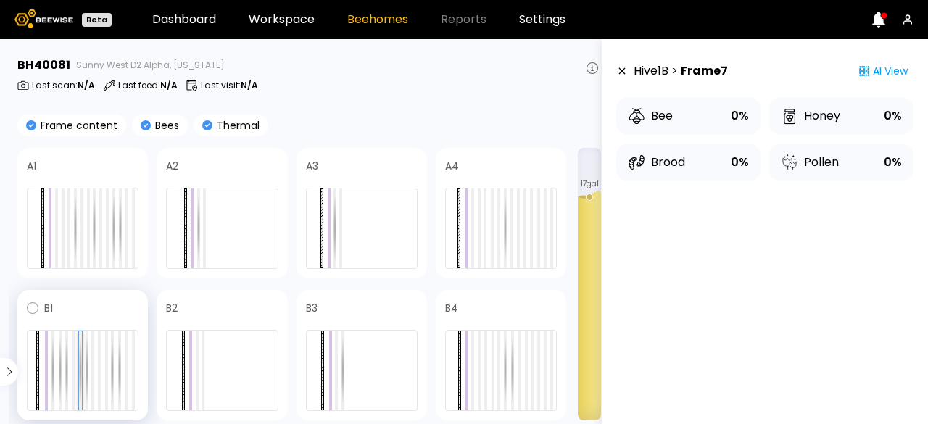
click at [79, 387] on div at bounding box center [80, 370] width 3 height 78
click at [863, 75] on circle at bounding box center [863, 75] width 1 height 1
click at [899, 71] on div "AI View" at bounding box center [882, 71] width 61 height 29
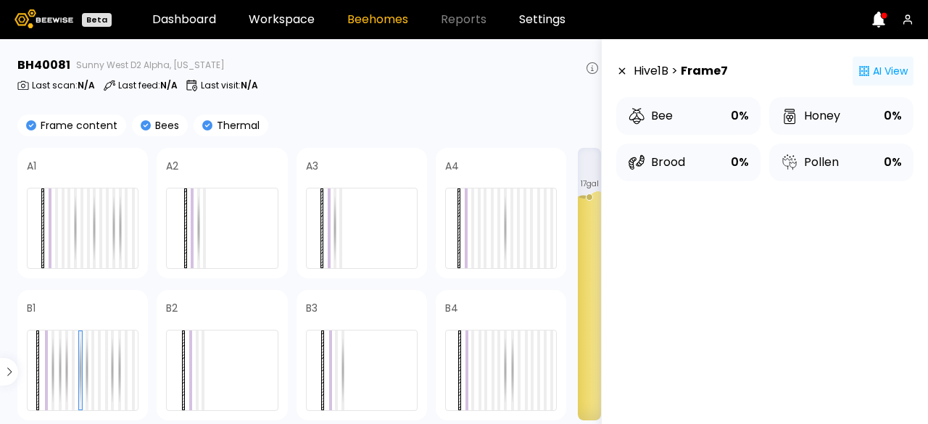
click at [899, 71] on div "AI View" at bounding box center [882, 71] width 61 height 29
drag, startPoint x: 899, startPoint y: 71, endPoint x: 860, endPoint y: 76, distance: 40.2
click at [860, 76] on div "AI View" at bounding box center [882, 71] width 61 height 29
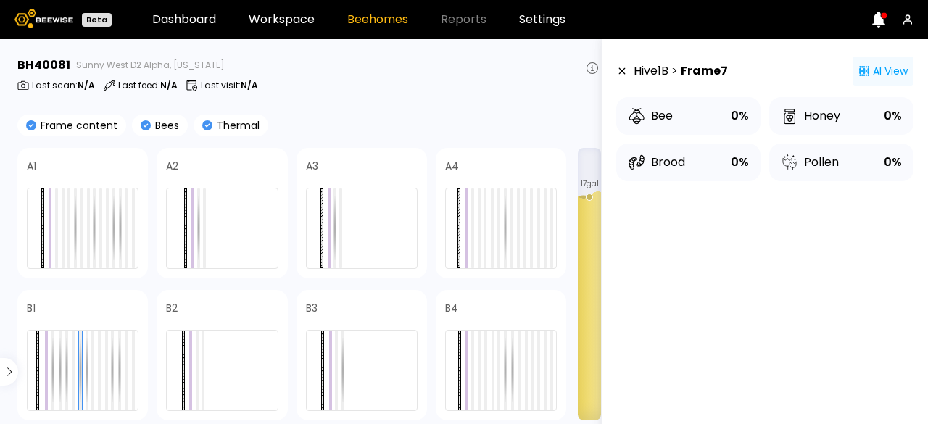
click at [860, 77] on div "AI View" at bounding box center [882, 71] width 61 height 29
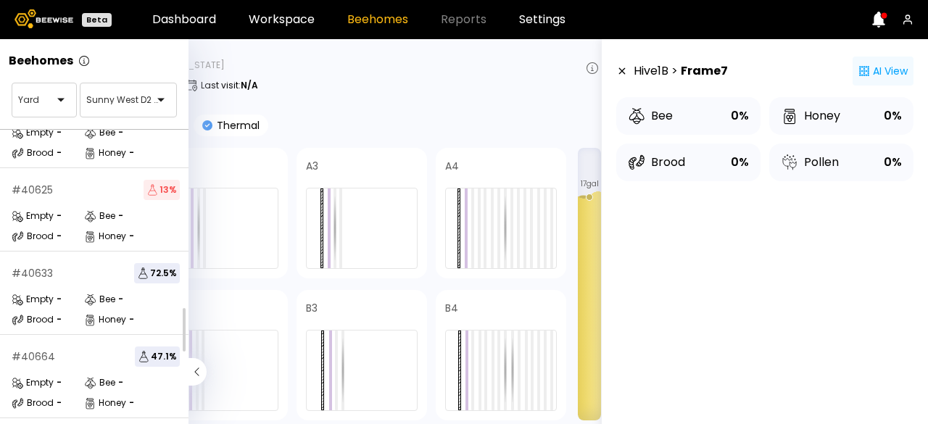
scroll to position [385, 0]
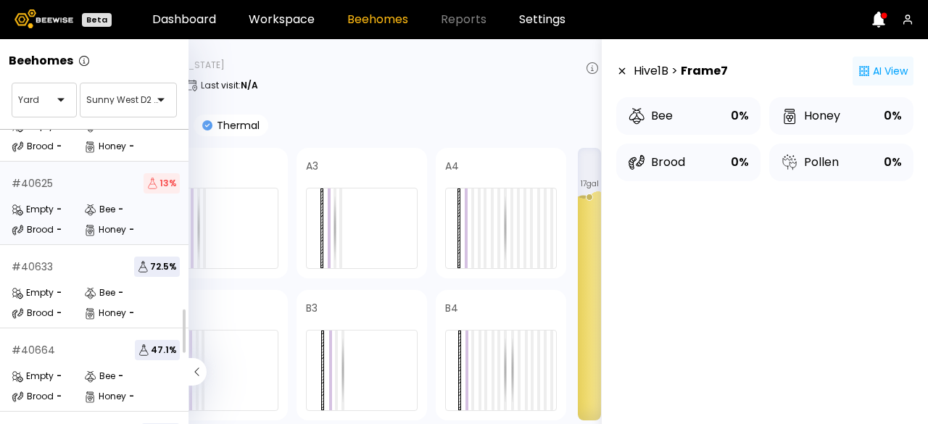
click at [125, 190] on div "# 40625 13 % Empty - Bee - Brood - Honey -" at bounding box center [95, 203] width 191 height 83
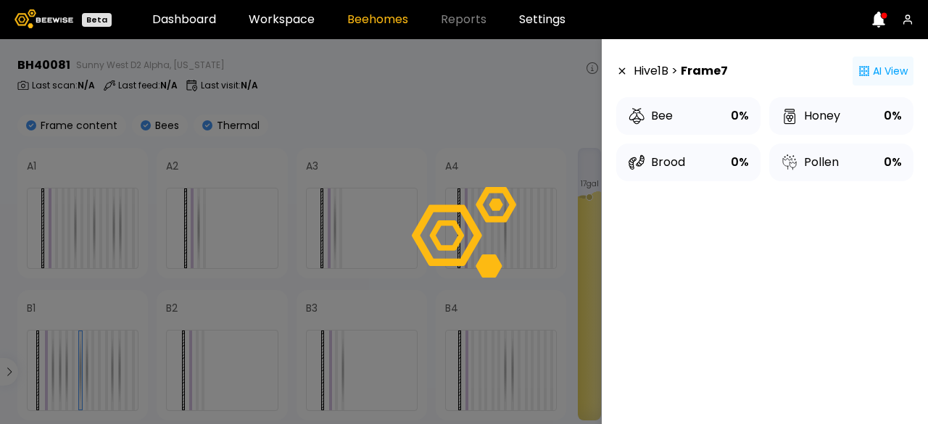
click at [125, 194] on div at bounding box center [464, 231] width 928 height 385
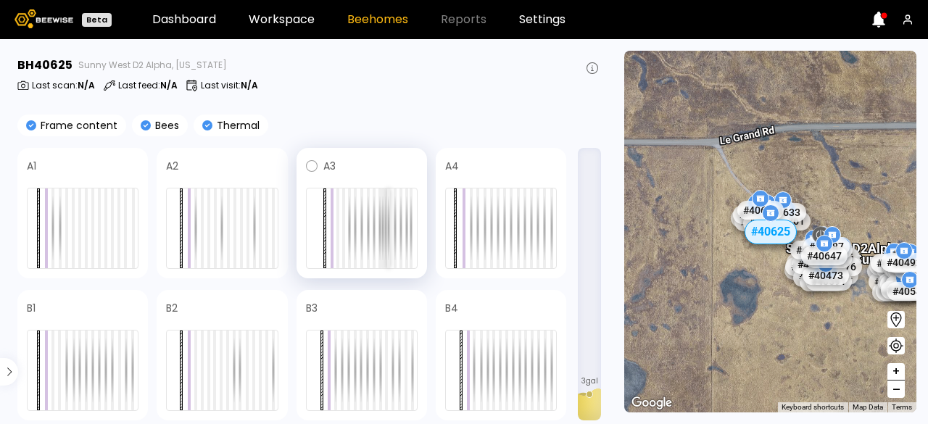
click at [389, 225] on div at bounding box center [388, 228] width 3 height 80
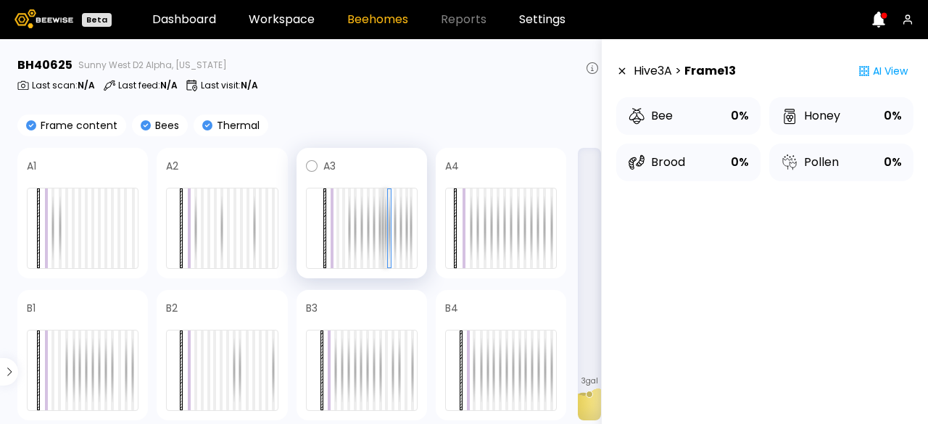
click at [385, 226] on div at bounding box center [385, 228] width 3 height 80
click at [372, 228] on div at bounding box center [362, 228] width 112 height 81
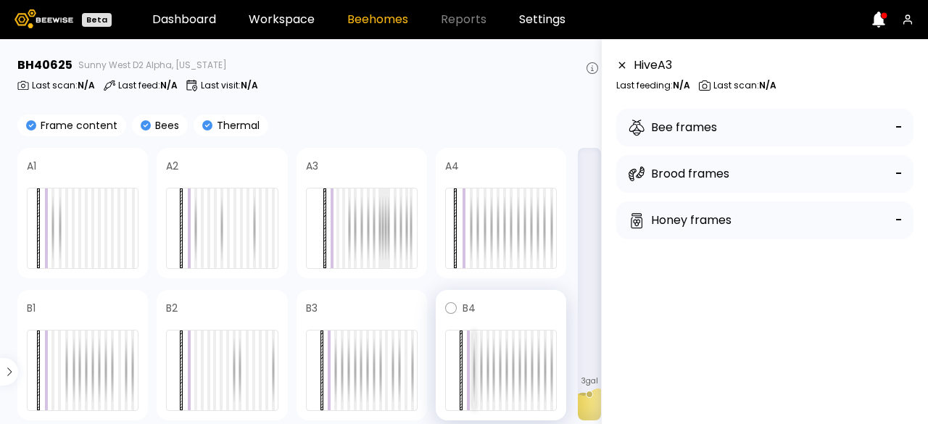
click at [473, 347] on div at bounding box center [474, 371] width 3 height 80
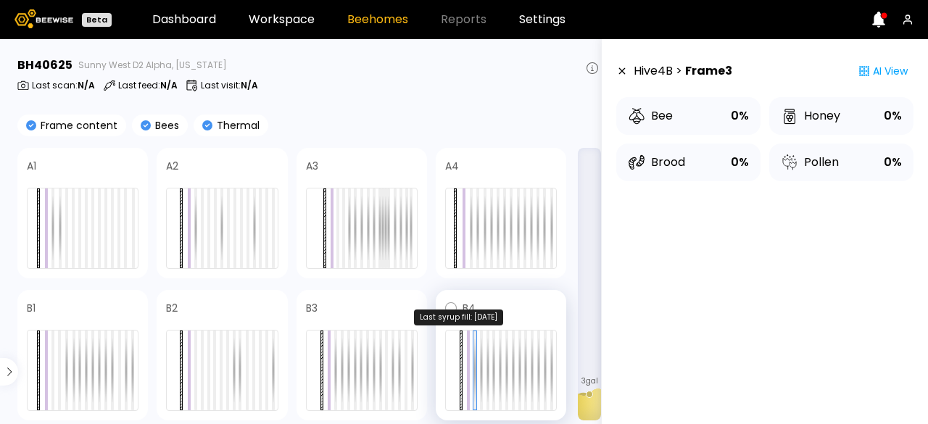
click at [467, 354] on div at bounding box center [468, 371] width 3 height 80
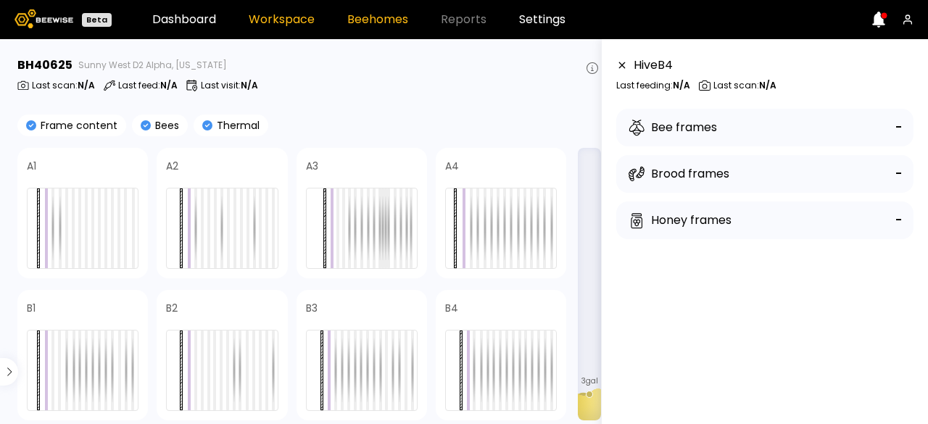
click at [267, 22] on link "Workspace" at bounding box center [282, 20] width 66 height 12
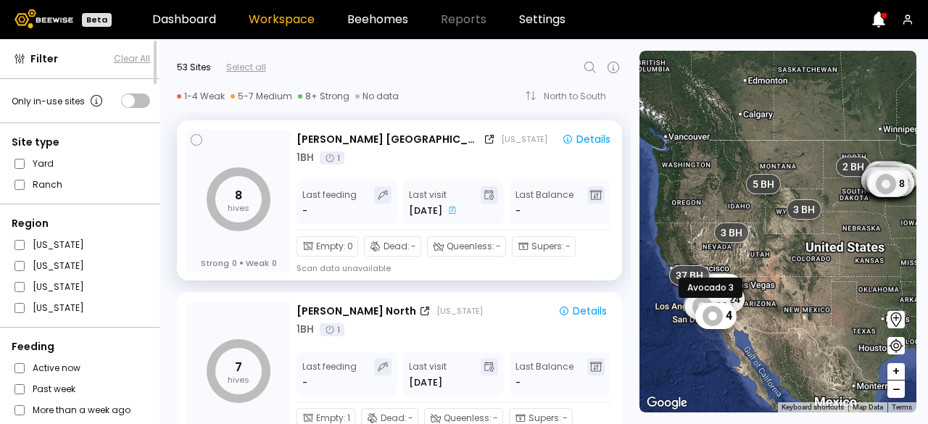
click at [474, 152] on div "1 BH 1" at bounding box center [456, 157] width 320 height 15
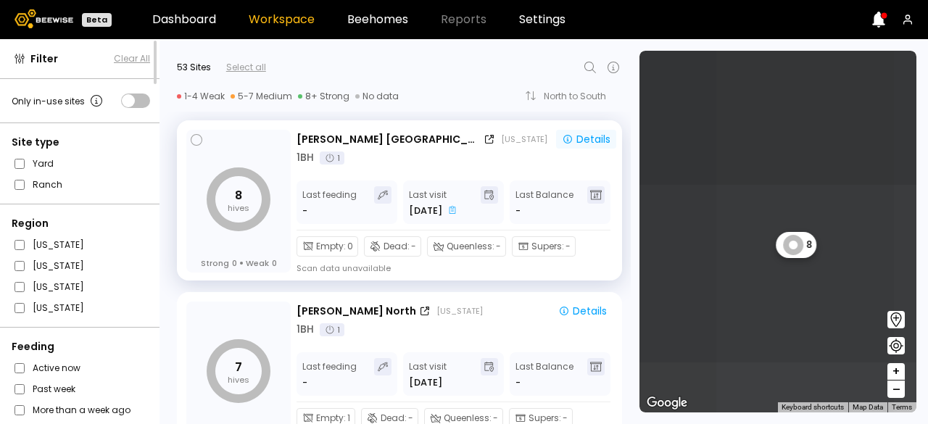
click at [580, 139] on div "Details" at bounding box center [586, 139] width 49 height 10
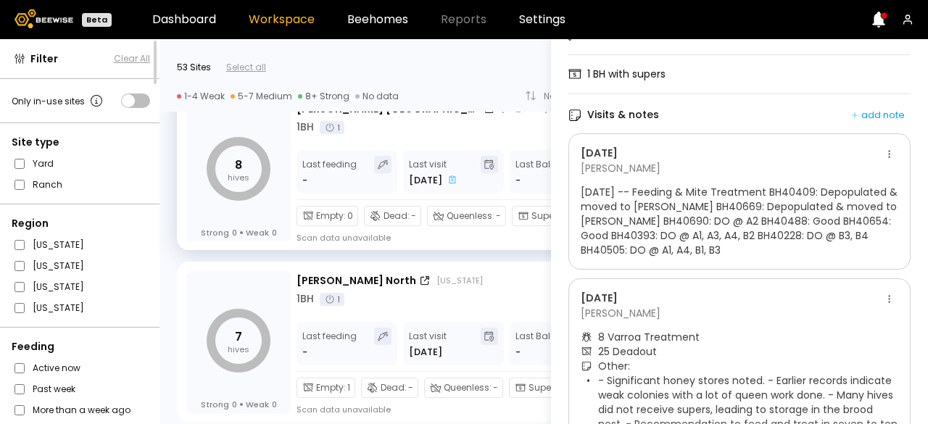
click at [878, 23] on icon at bounding box center [878, 20] width 16 height 16
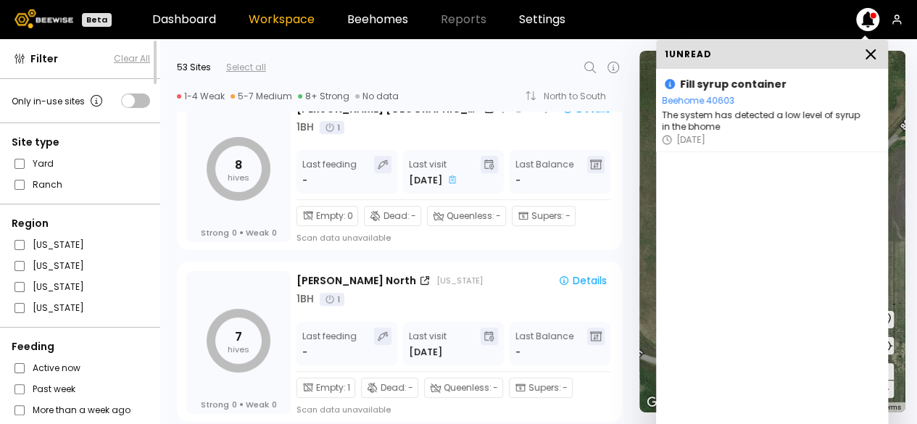
click at [871, 54] on icon at bounding box center [870, 54] width 9 height 9
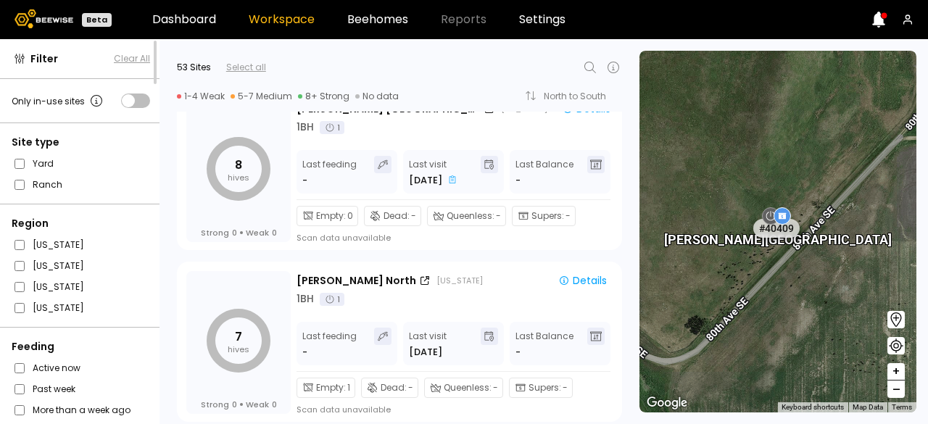
click at [909, 23] on icon "button" at bounding box center [908, 20] width 12 height 12
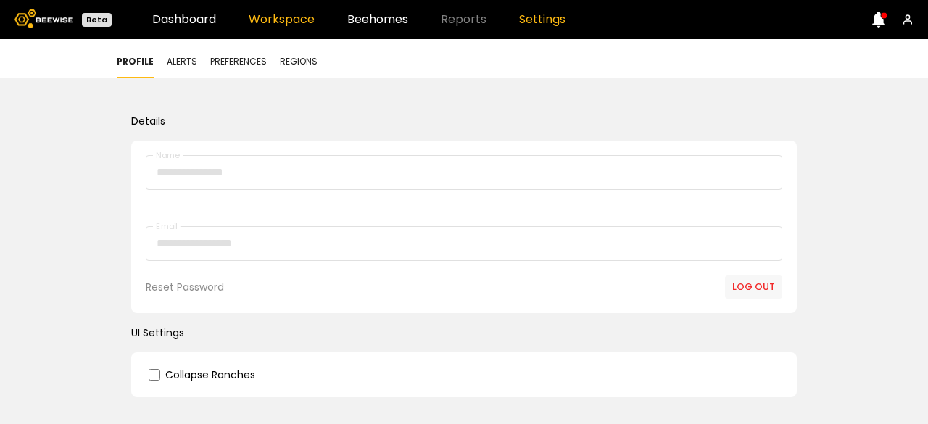
click at [281, 21] on link "Workspace" at bounding box center [282, 20] width 66 height 12
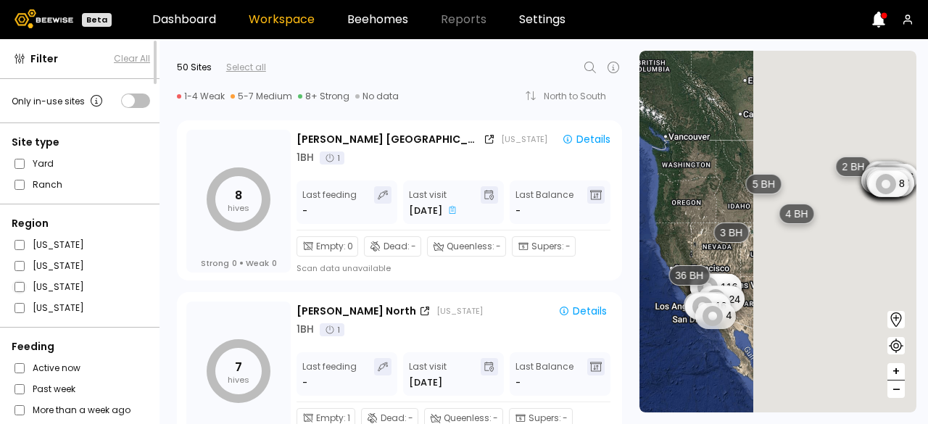
click at [21, 291] on span at bounding box center [19, 287] width 15 height 14
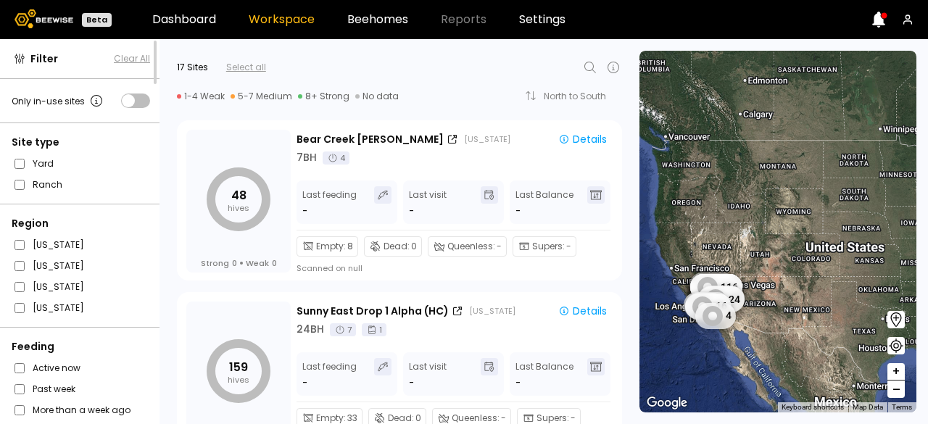
click at [133, 104] on span at bounding box center [135, 100] width 29 height 14
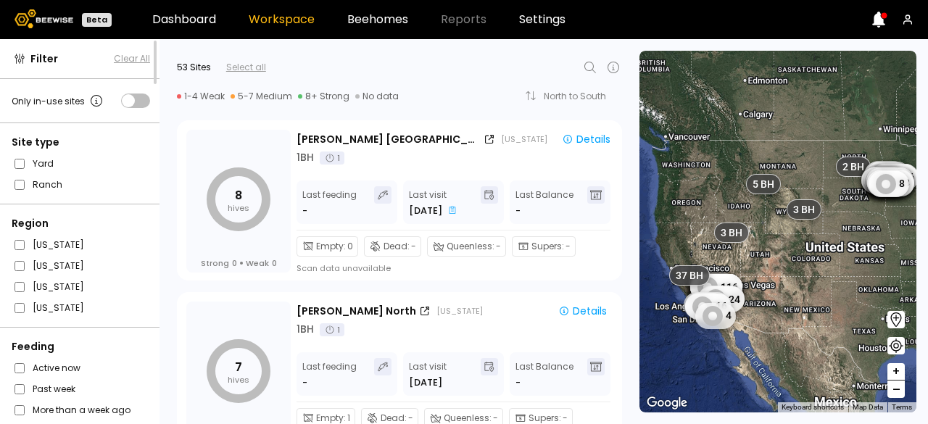
click at [125, 104] on span at bounding box center [135, 100] width 29 height 14
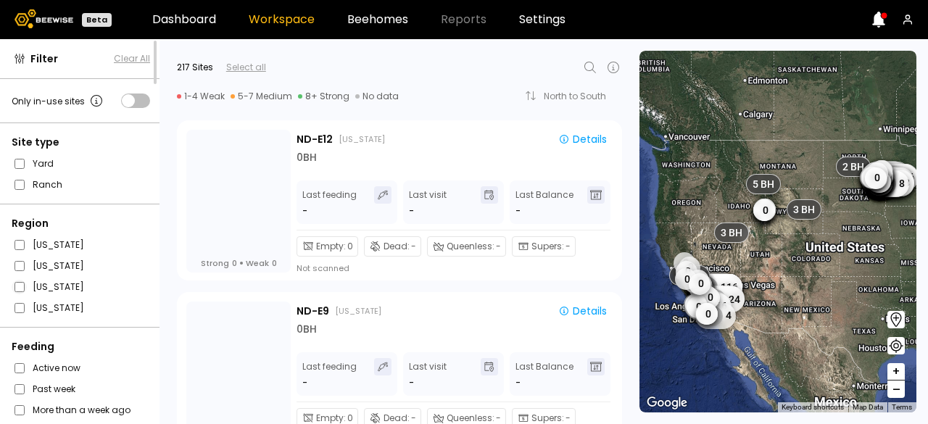
click at [20, 293] on span at bounding box center [19, 287] width 15 height 14
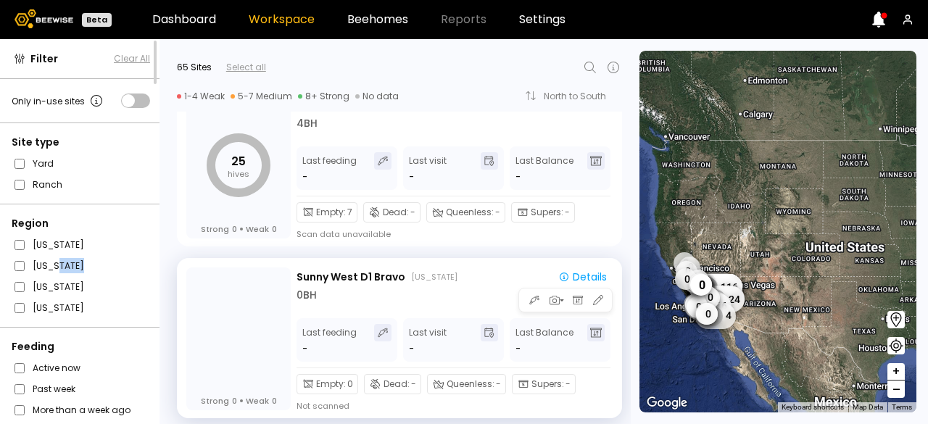
scroll to position [3135, 0]
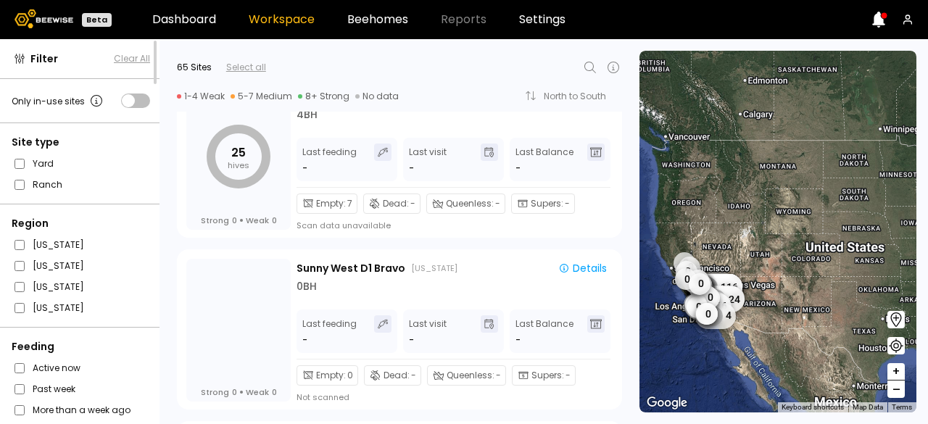
click at [587, 73] on icon at bounding box center [589, 67] width 17 height 17
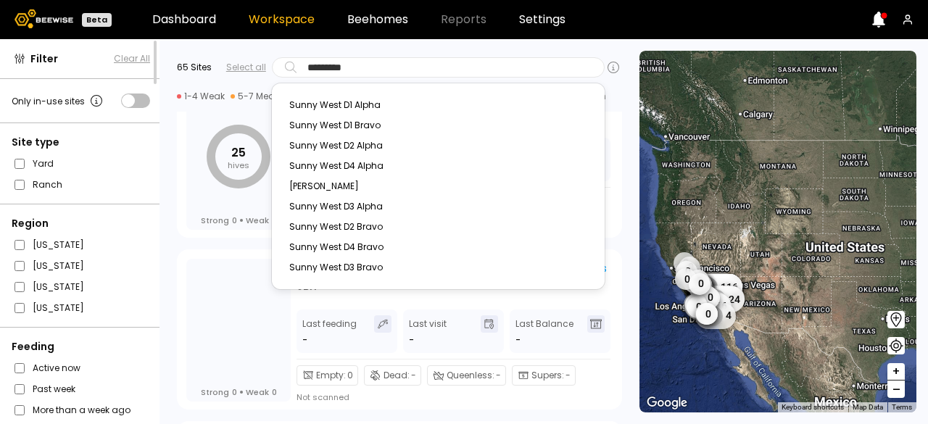
type input "**********"
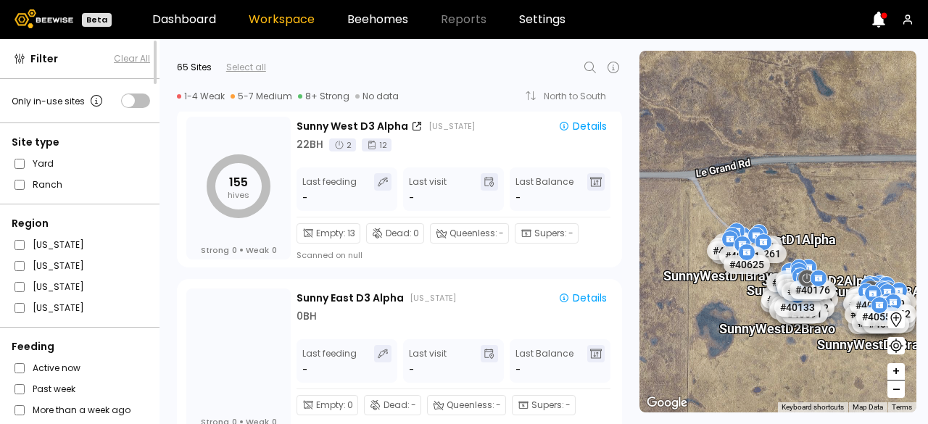
scroll to position [4136, 0]
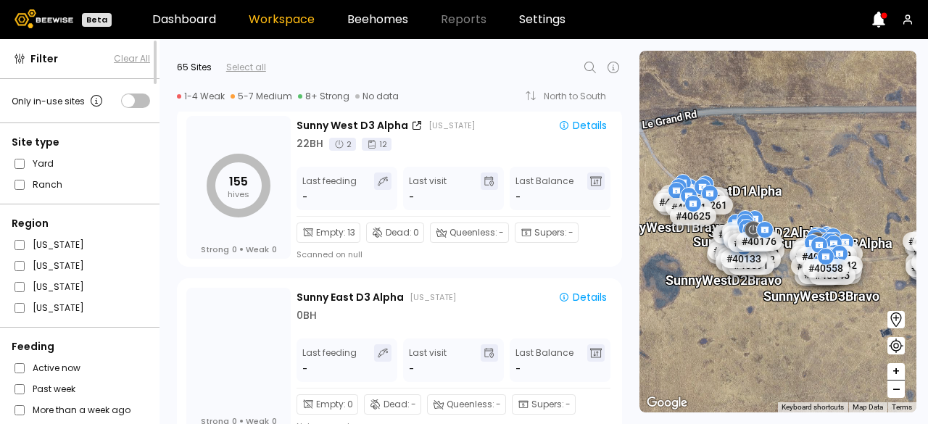
drag, startPoint x: 828, startPoint y: 265, endPoint x: 771, endPoint y: 216, distance: 75.1
click at [771, 216] on div "Sunny West D2 Alpha" at bounding box center [766, 224] width 116 height 30
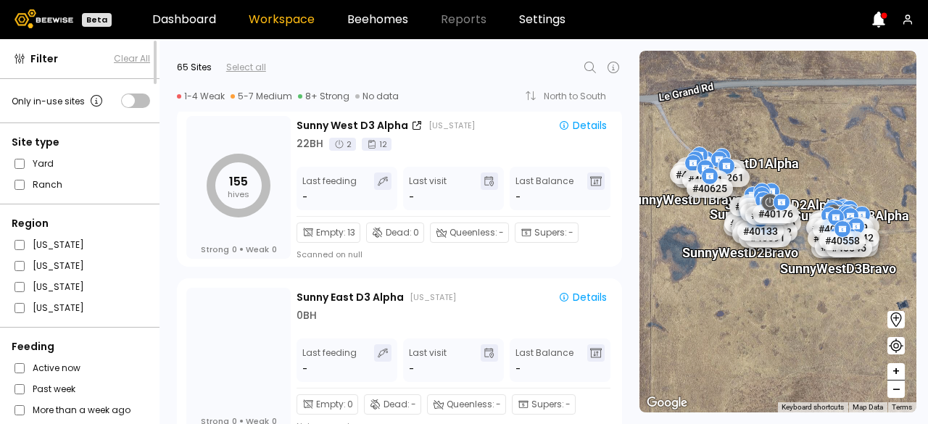
drag, startPoint x: 840, startPoint y: 282, endPoint x: 826, endPoint y: 279, distance: 14.1
click at [826, 279] on div "Sunny West D2 Alpha Sunny West D3 Alpha Sunny West D1 Bravo Sunny West D1 Alpha…" at bounding box center [777, 232] width 277 height 362
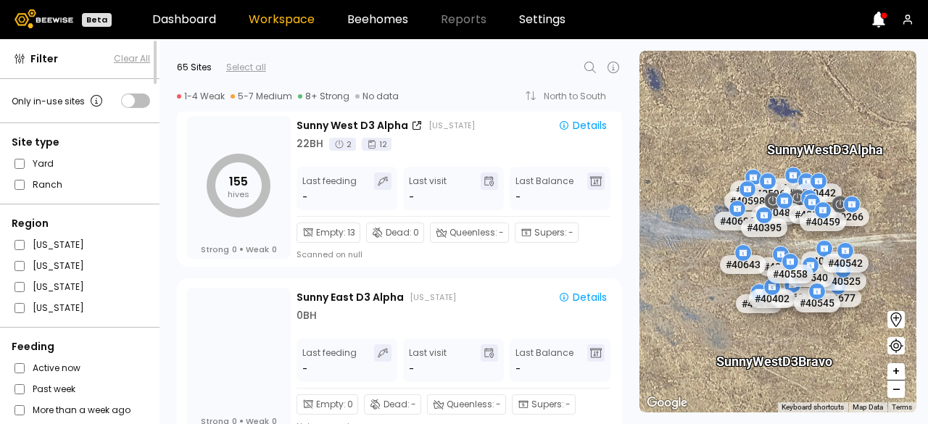
drag, startPoint x: 797, startPoint y: 294, endPoint x: 709, endPoint y: 252, distance: 97.9
click at [709, 252] on div "Sunny West D2 Alpha Sunny West D3 Alpha Sunny West D3 Bravo # 40948 # 40609 # 4…" at bounding box center [777, 232] width 277 height 362
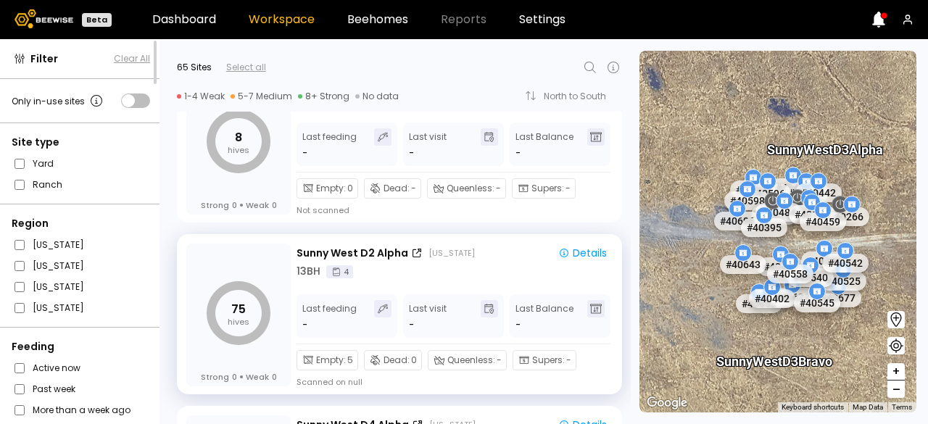
scroll to position [3492, 0]
